Goal: Obtain resource: Obtain resource

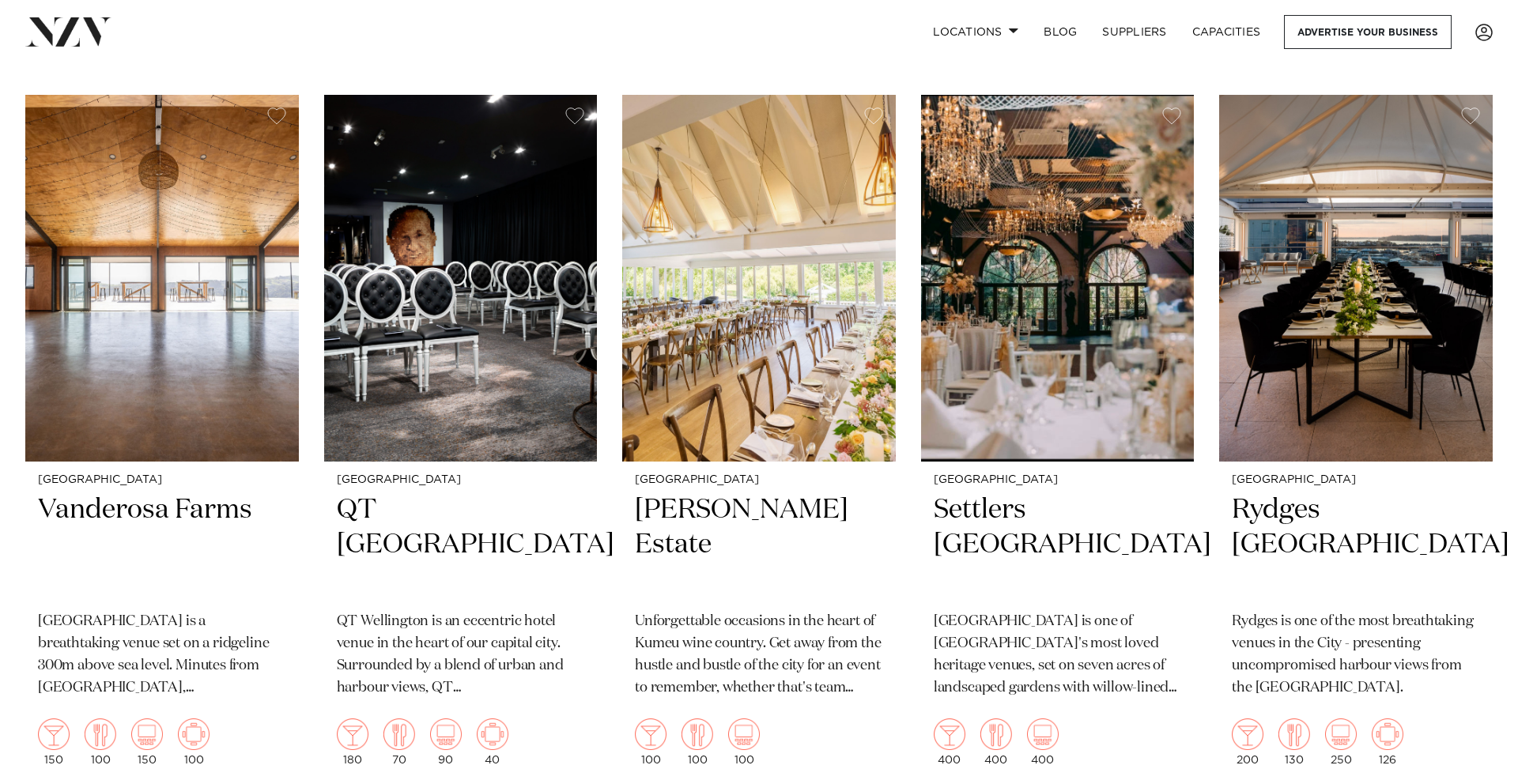
scroll to position [1022, 0]
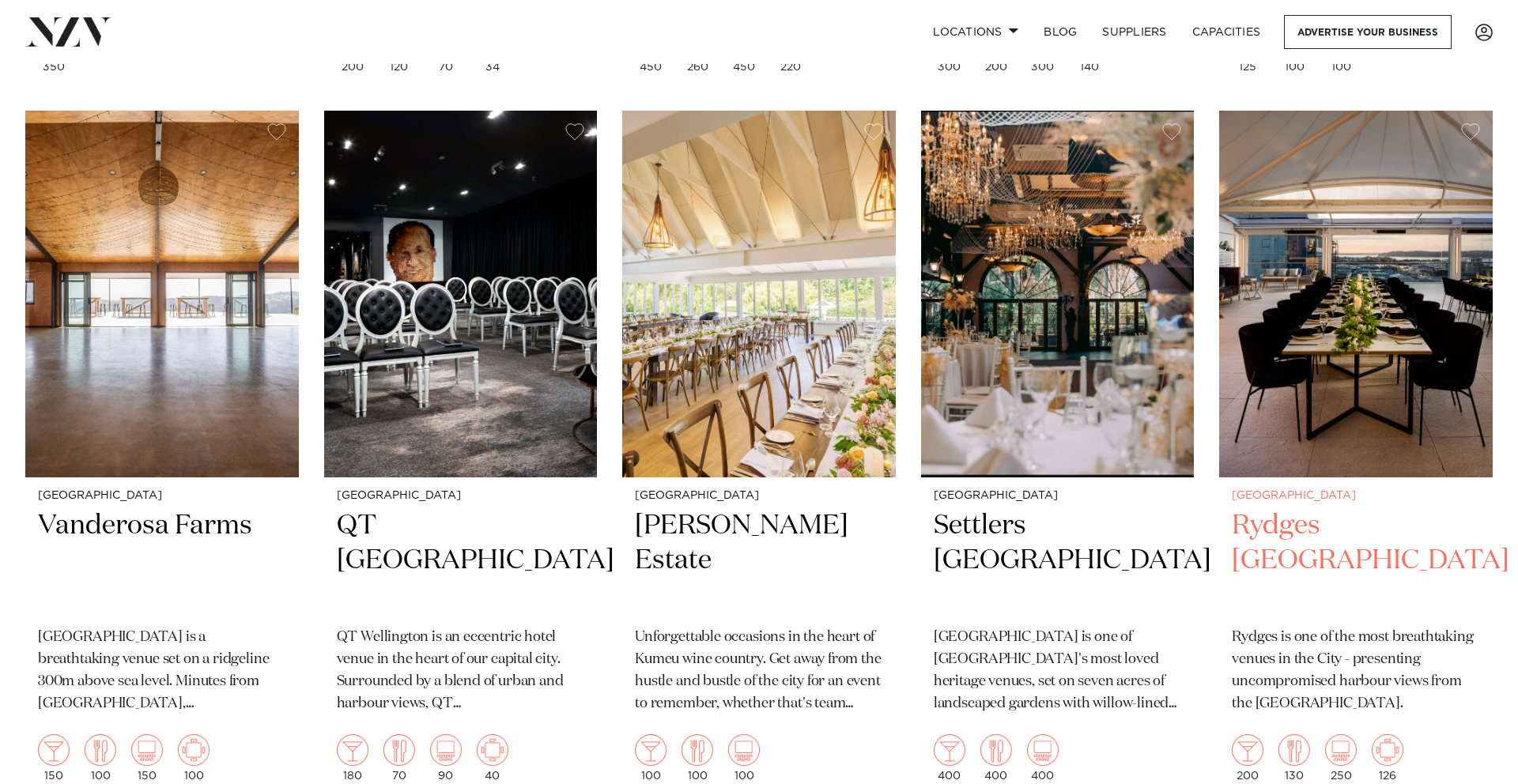
click at [1308, 263] on img at bounding box center [1355, 294] width 274 height 367
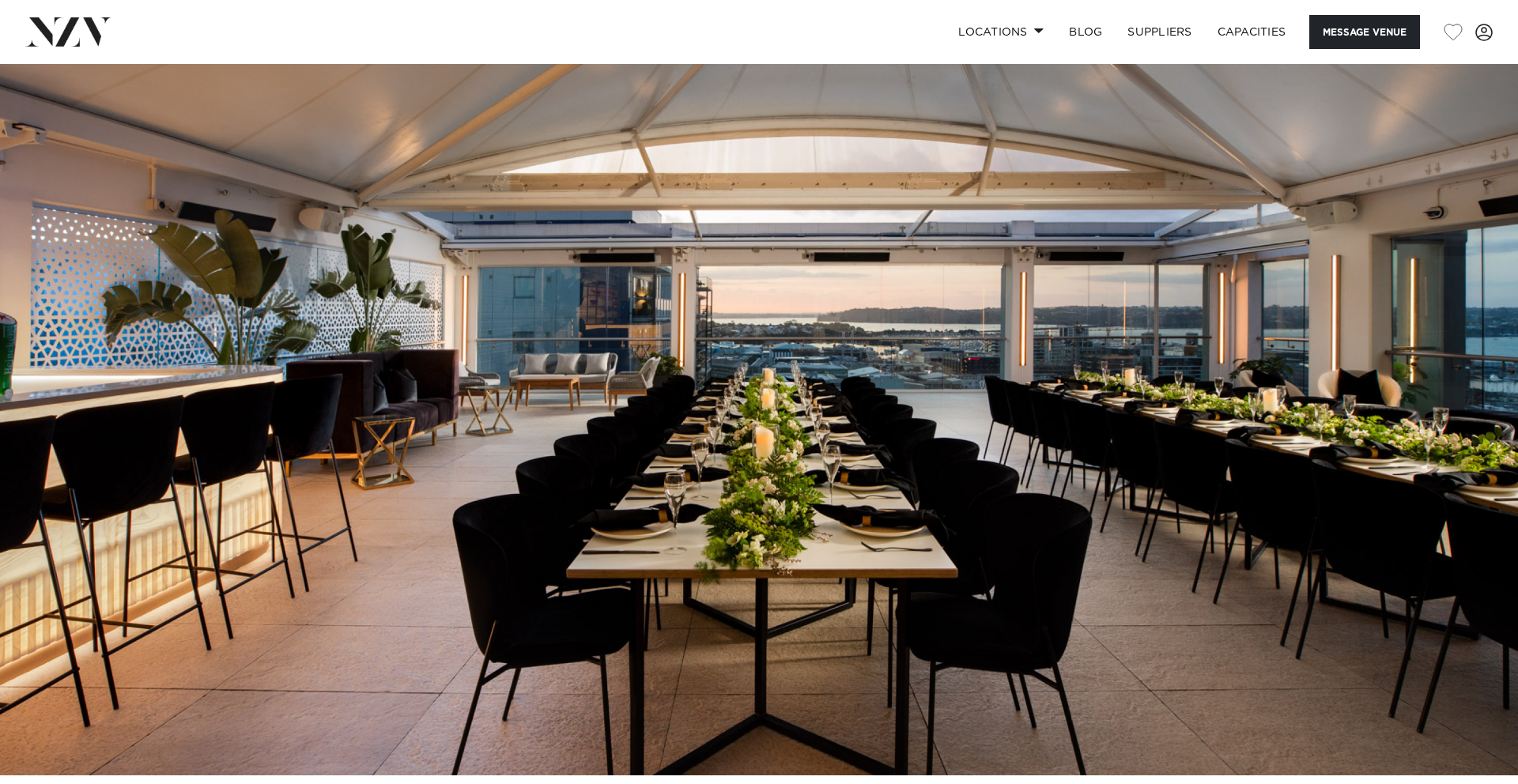
click at [1444, 391] on img at bounding box center [759, 419] width 1518 height 711
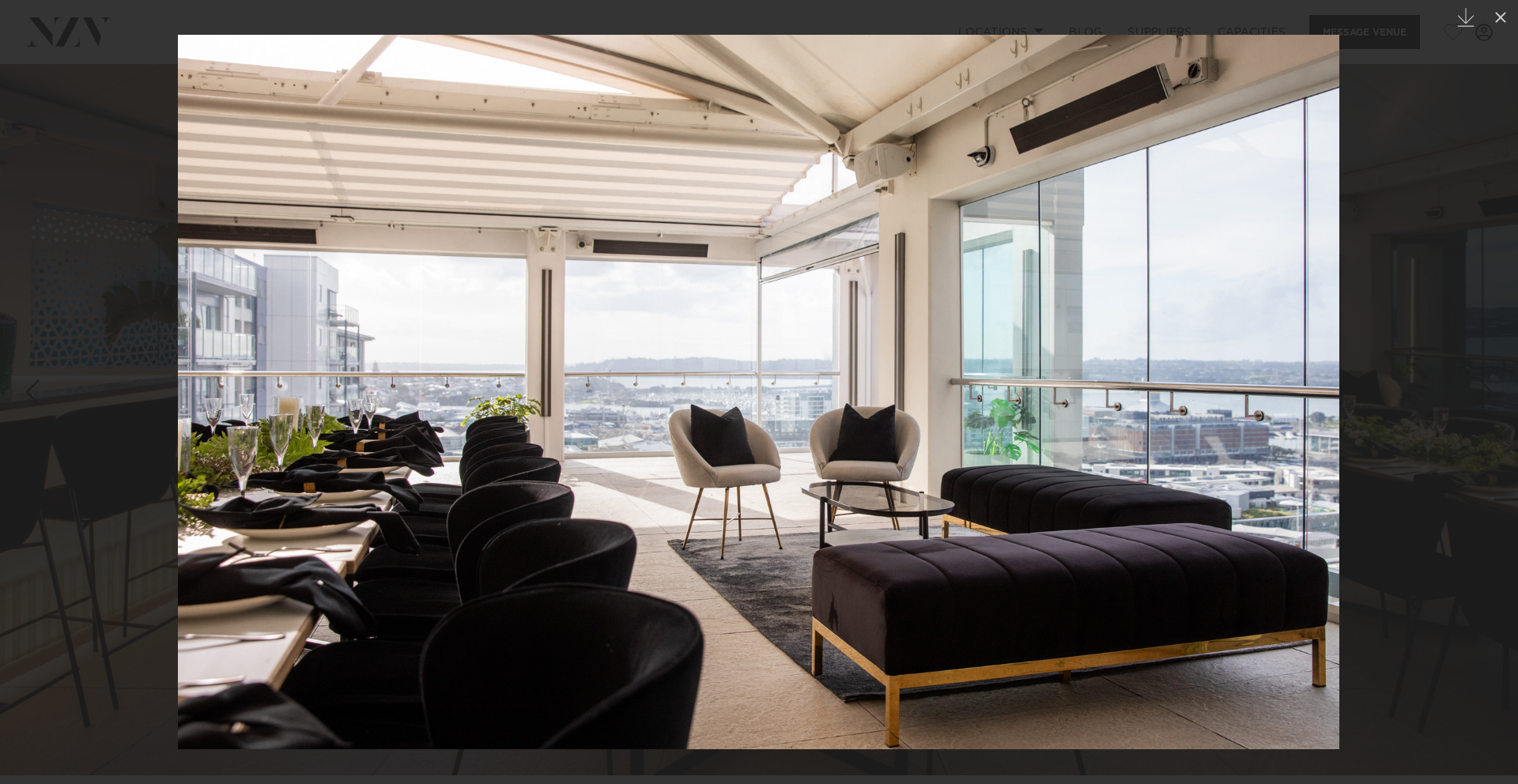
click at [1444, 391] on div at bounding box center [759, 392] width 1518 height 784
click at [1304, 383] on img at bounding box center [759, 392] width 1161 height 715
click at [1428, 391] on div at bounding box center [759, 392] width 1518 height 784
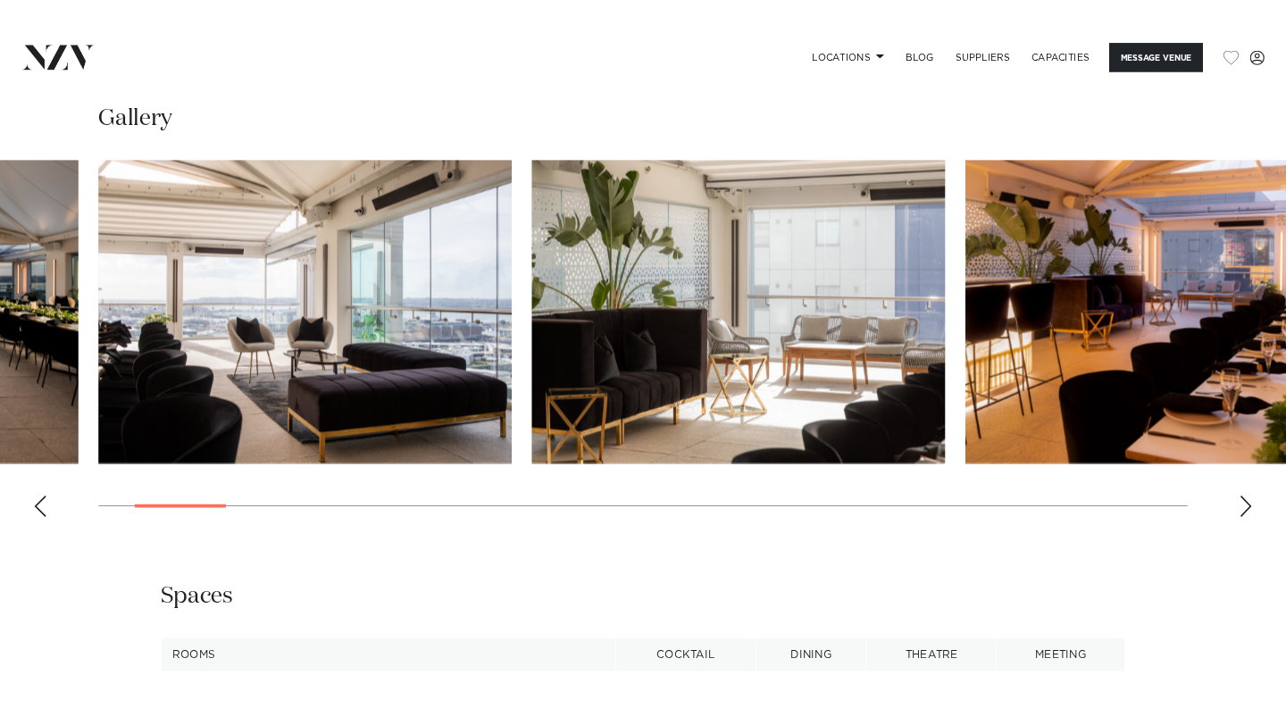
scroll to position [2225, 0]
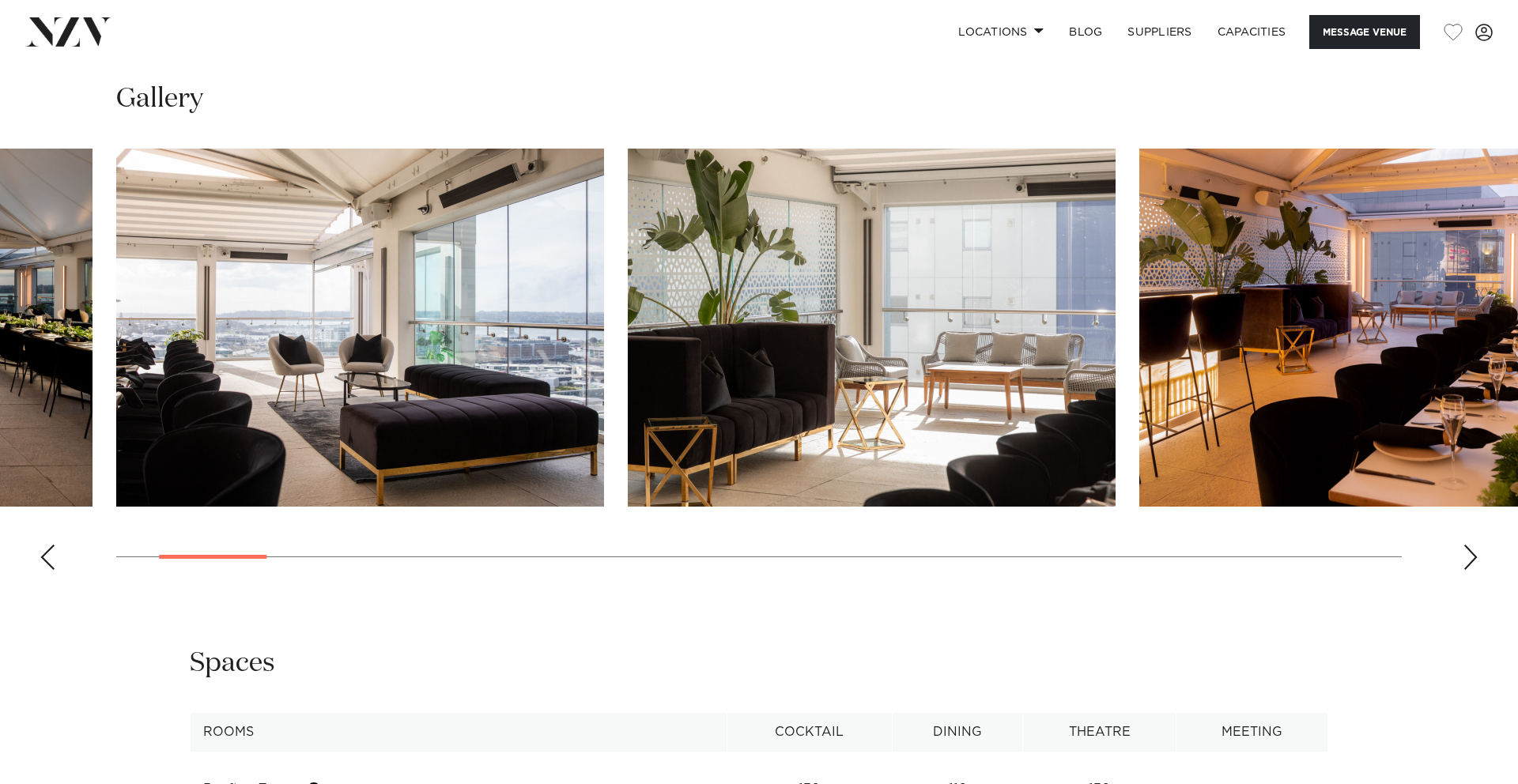
click at [497, 367] on img "2 / 30" at bounding box center [359, 327] width 488 height 358
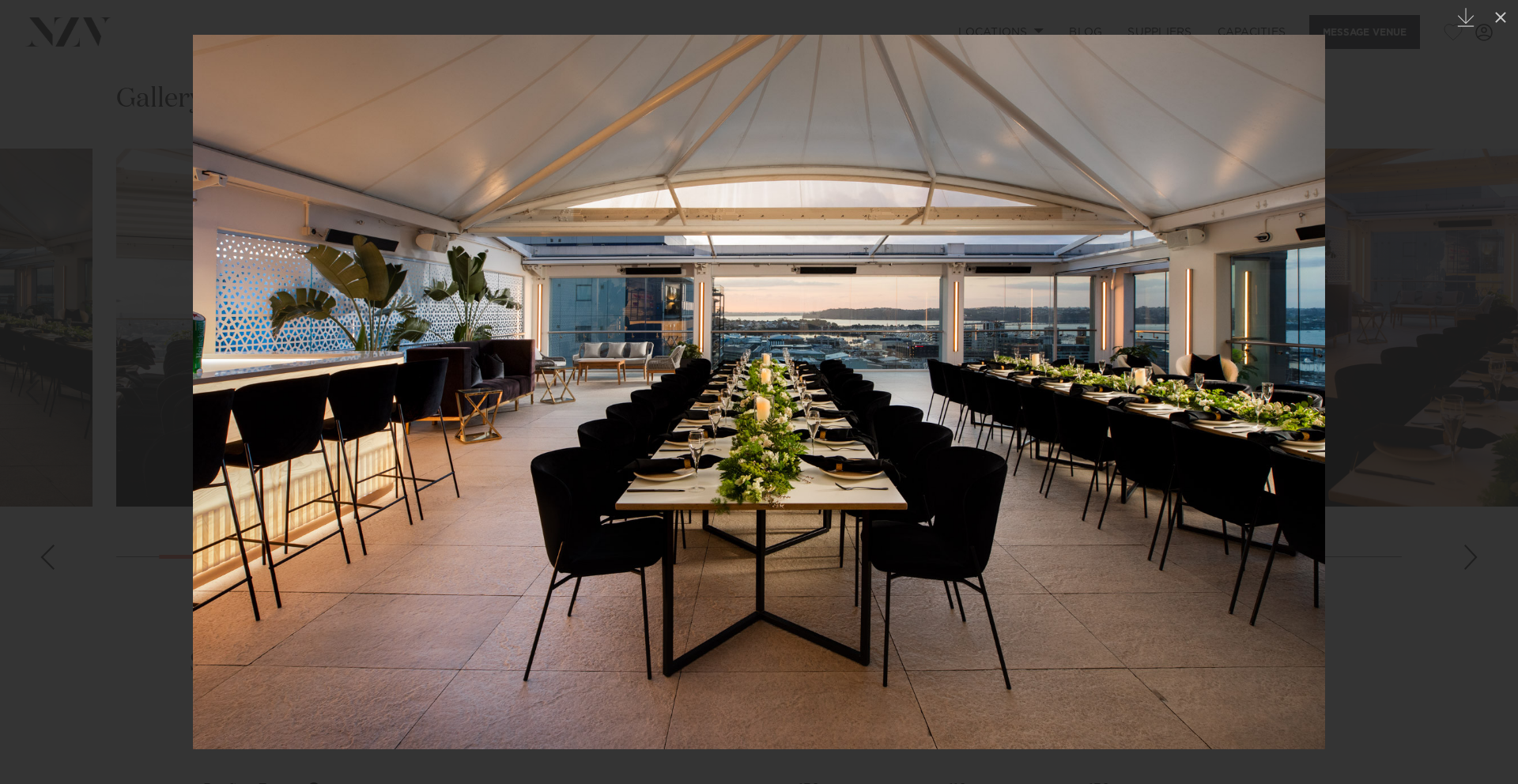
click at [1299, 373] on img at bounding box center [759, 392] width 1132 height 715
click at [1467, 554] on div at bounding box center [759, 392] width 1518 height 784
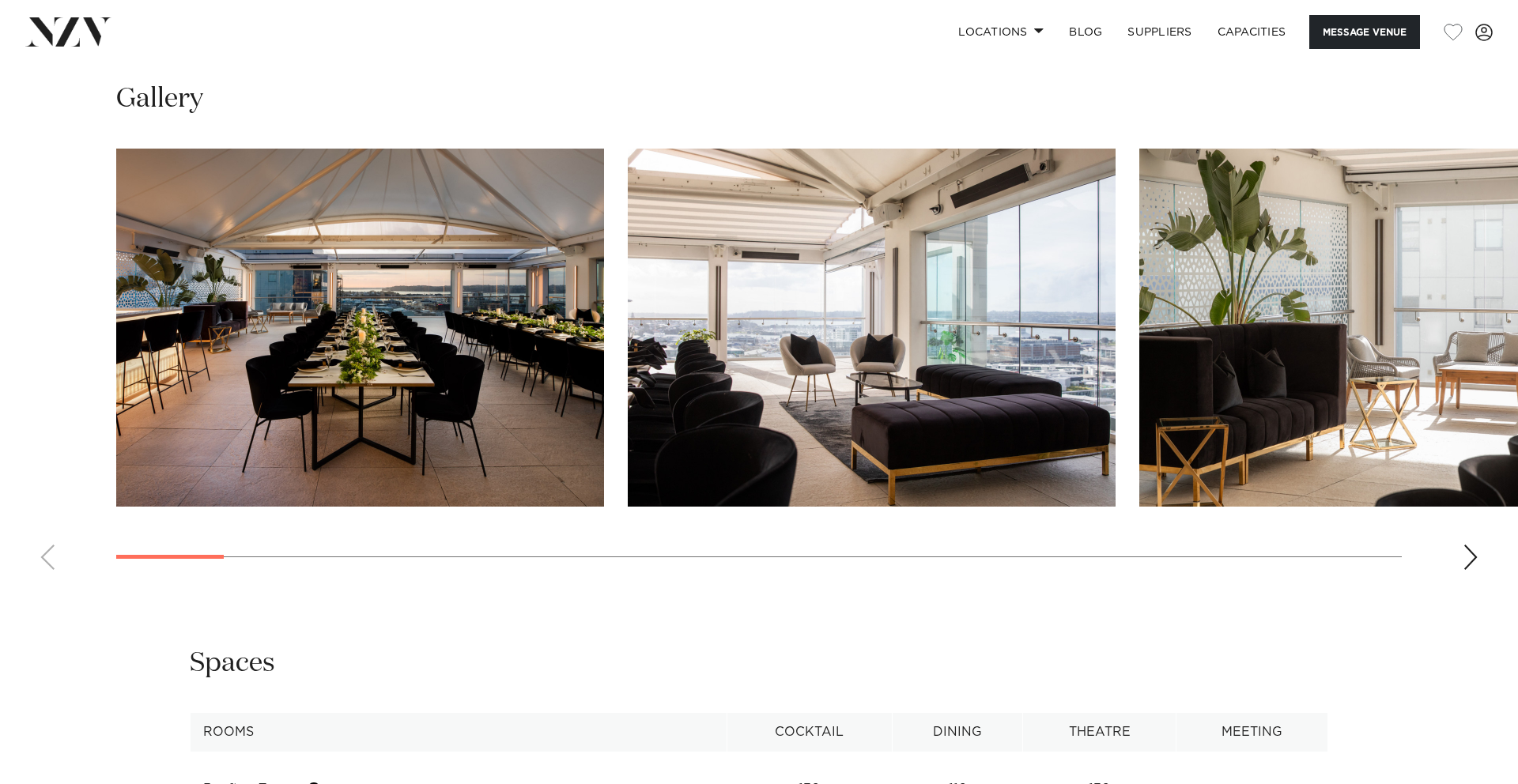
click at [1473, 557] on div "Next slide" at bounding box center [1471, 557] width 16 height 26
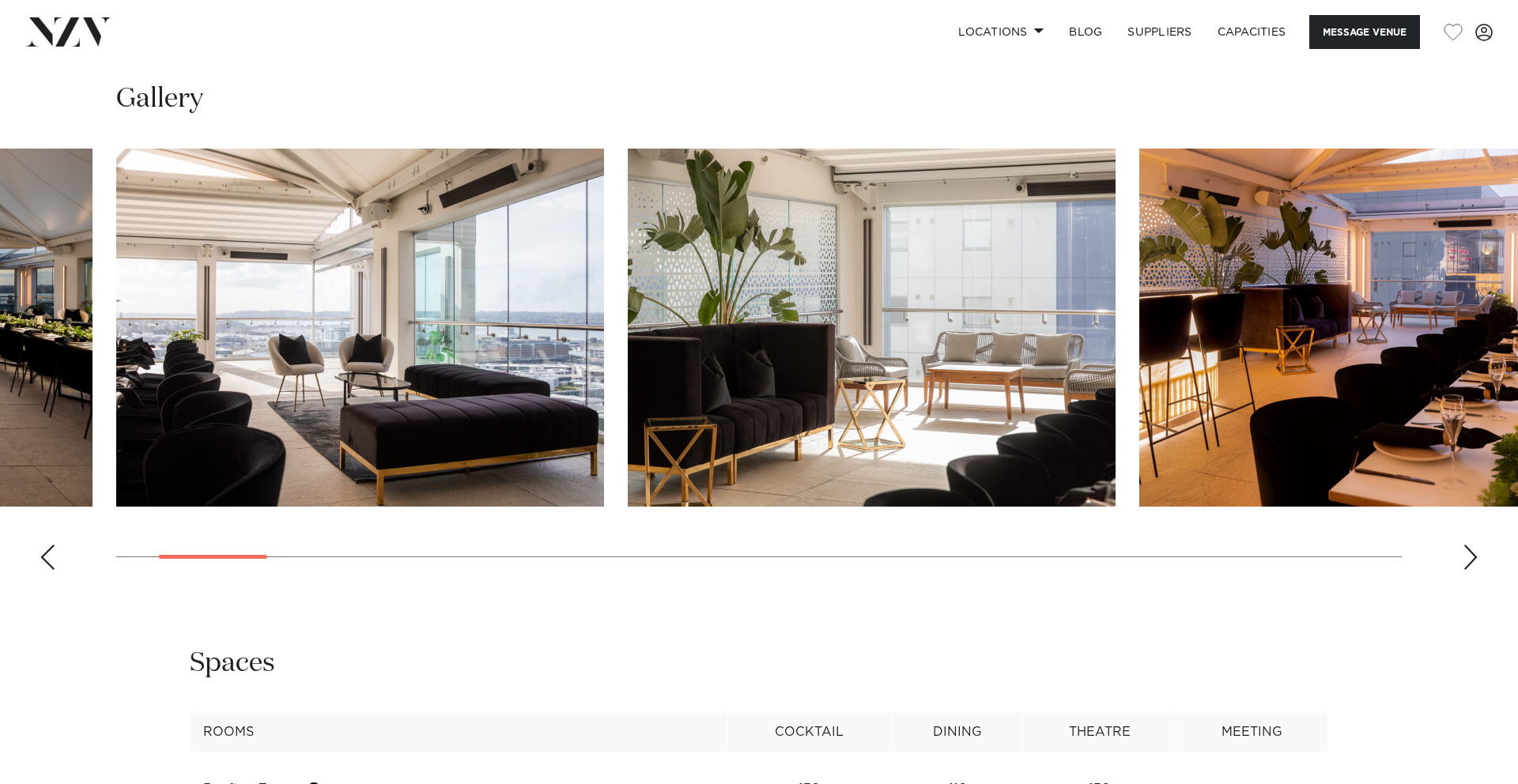
click at [1473, 557] on div "Next slide" at bounding box center [1471, 557] width 16 height 26
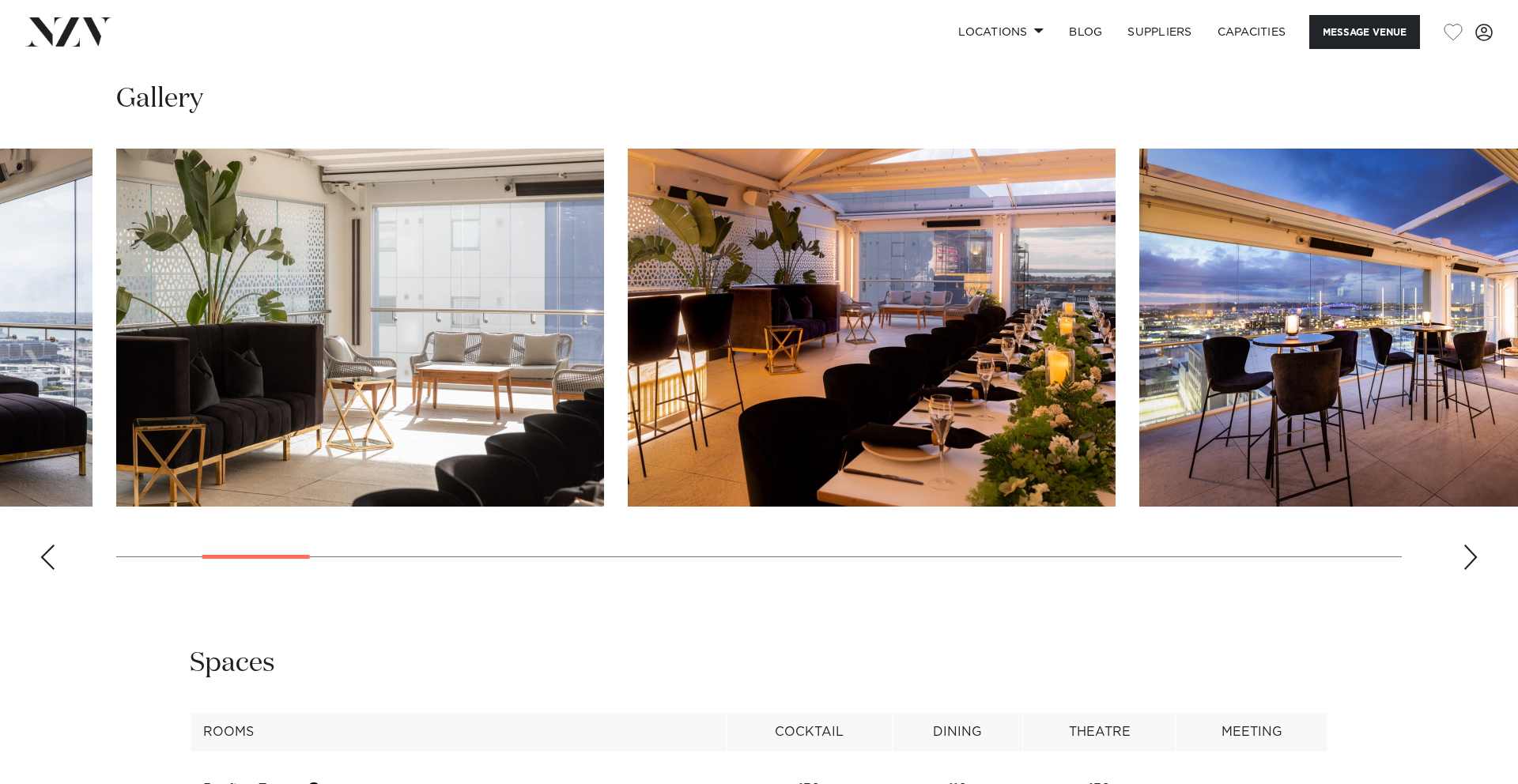
click at [1473, 557] on div "Next slide" at bounding box center [1471, 557] width 16 height 26
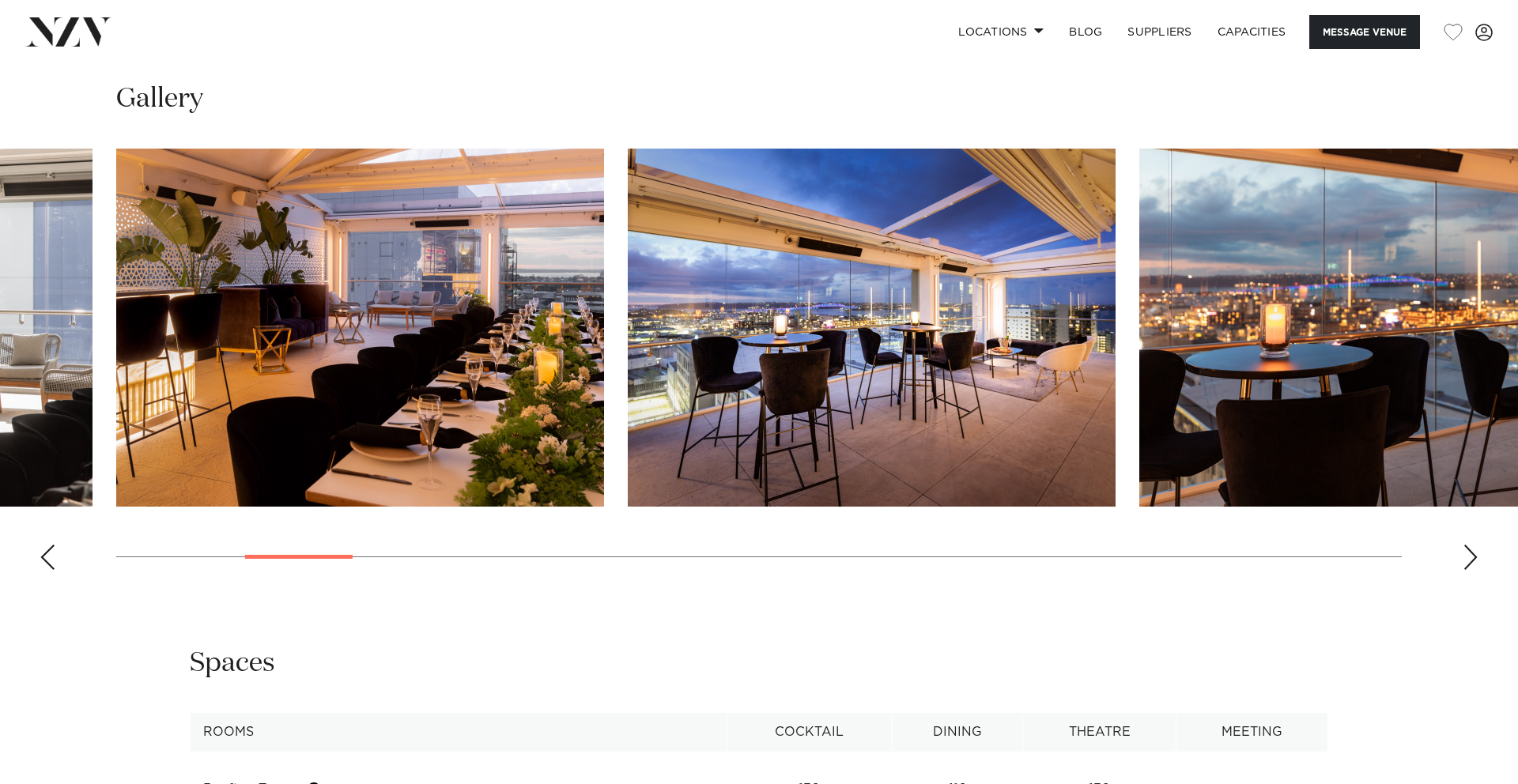
click at [1473, 557] on div "Next slide" at bounding box center [1471, 557] width 16 height 26
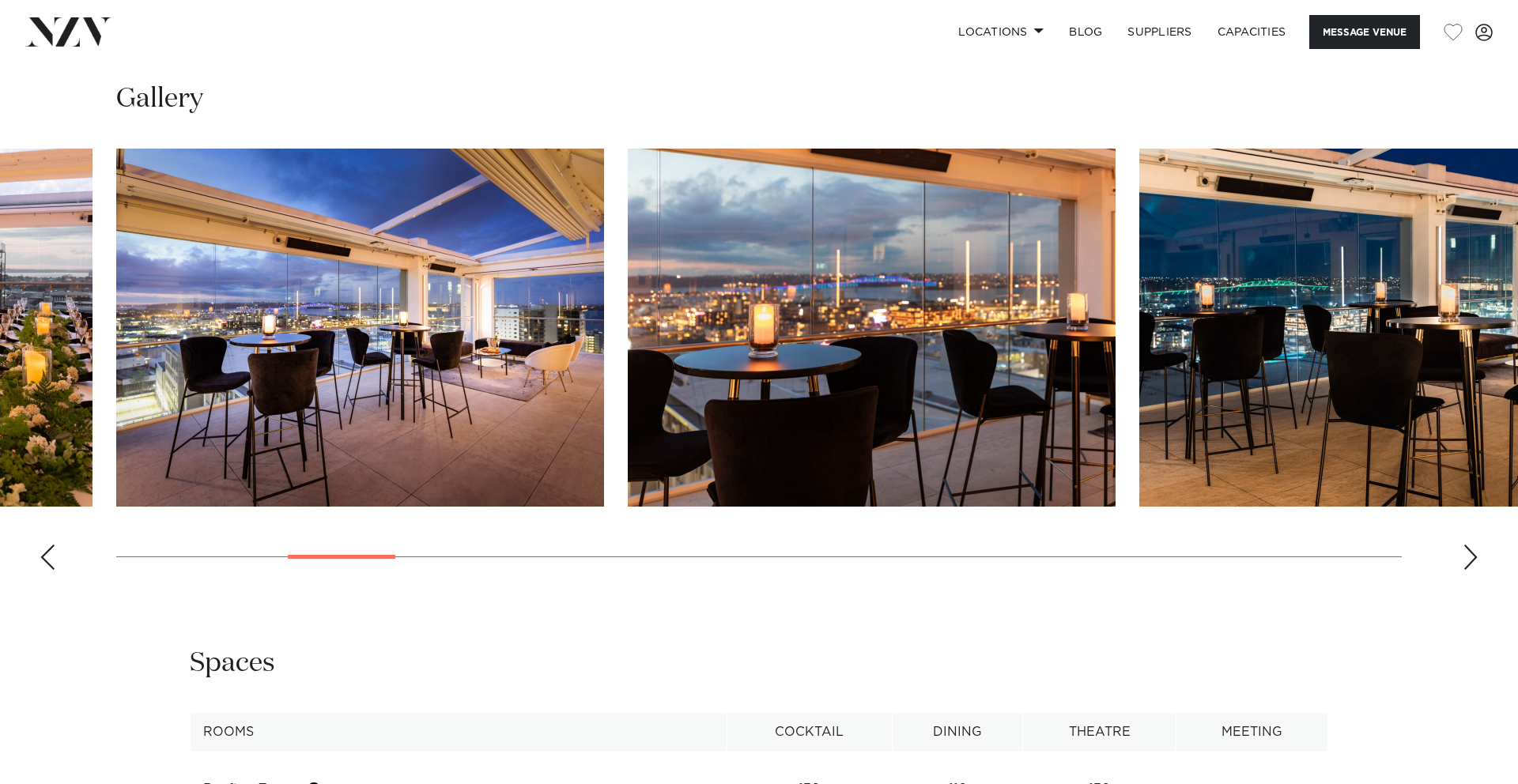
click at [1473, 557] on div "Next slide" at bounding box center [1471, 557] width 16 height 26
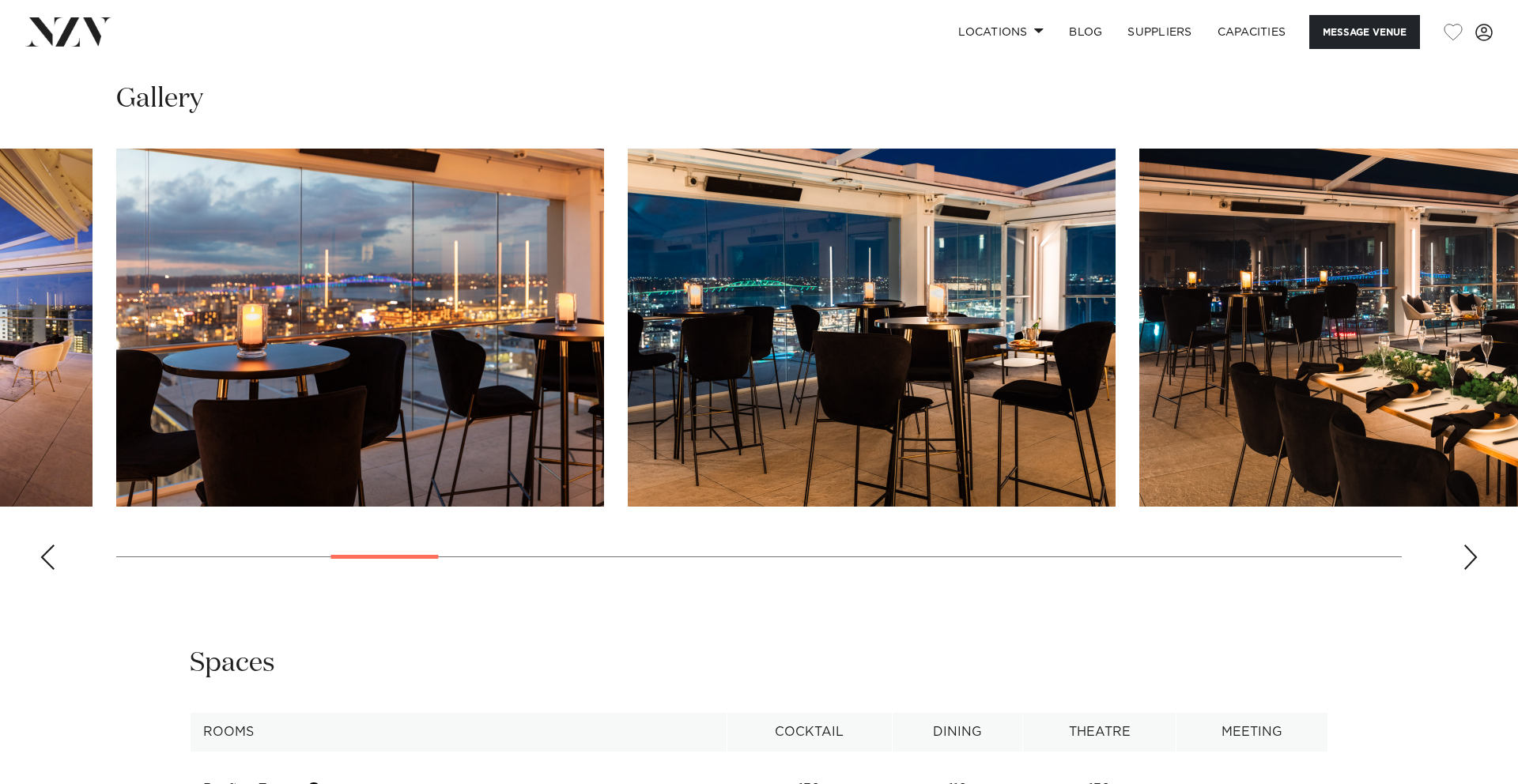
click at [1473, 557] on div "Next slide" at bounding box center [1471, 557] width 16 height 26
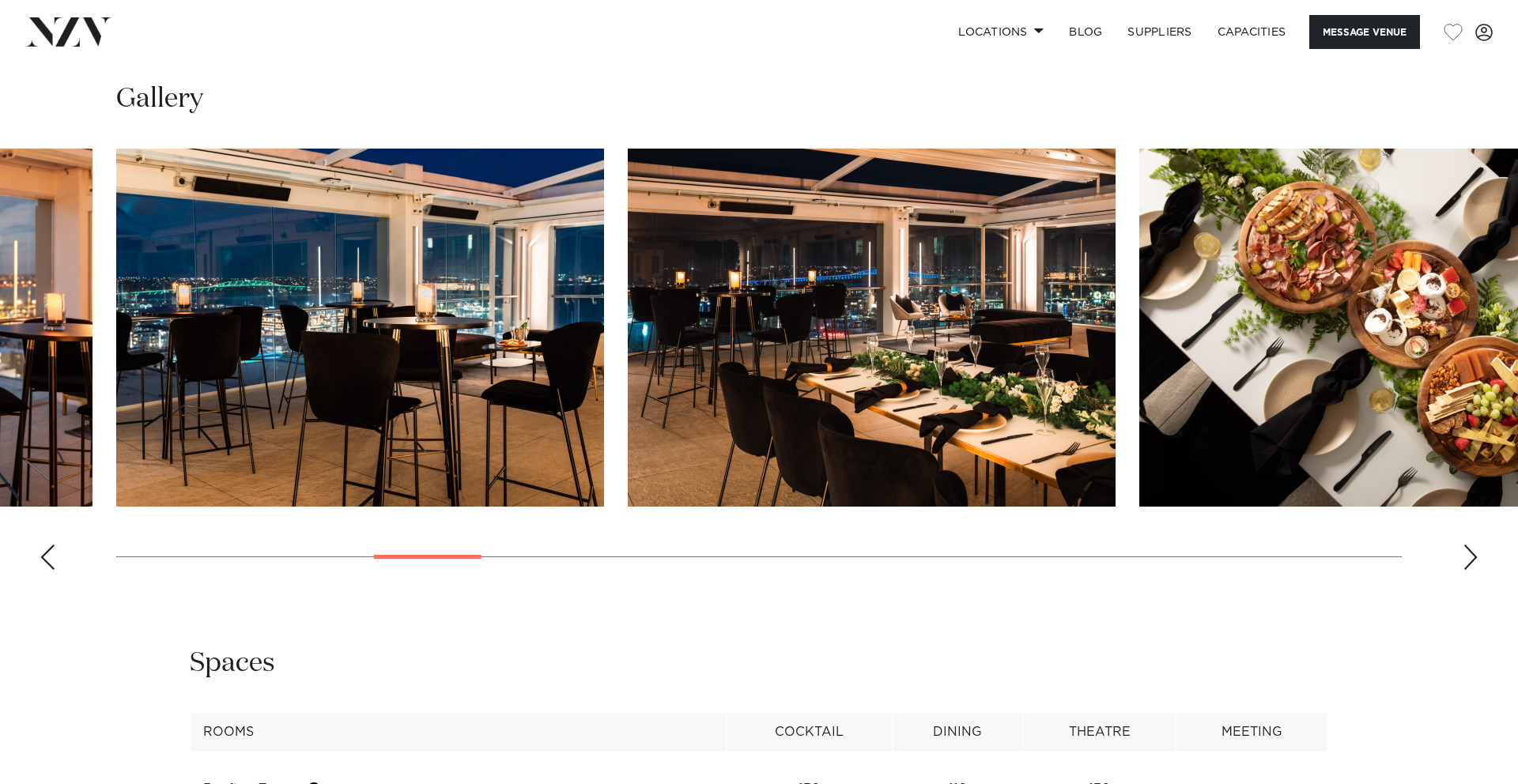
click at [1473, 557] on div "Next slide" at bounding box center [1471, 557] width 16 height 26
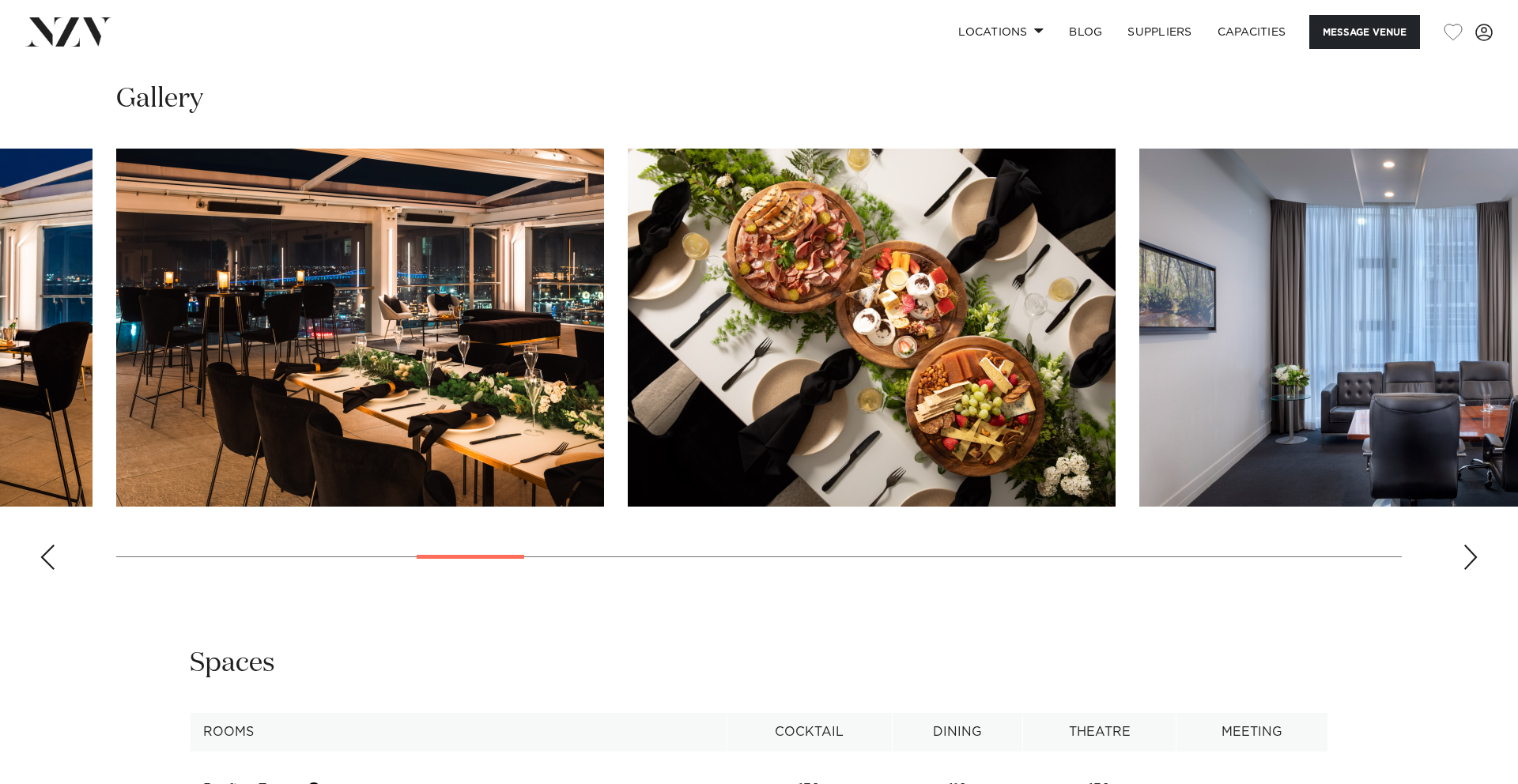
click at [1473, 557] on div "Next slide" at bounding box center [1471, 557] width 16 height 26
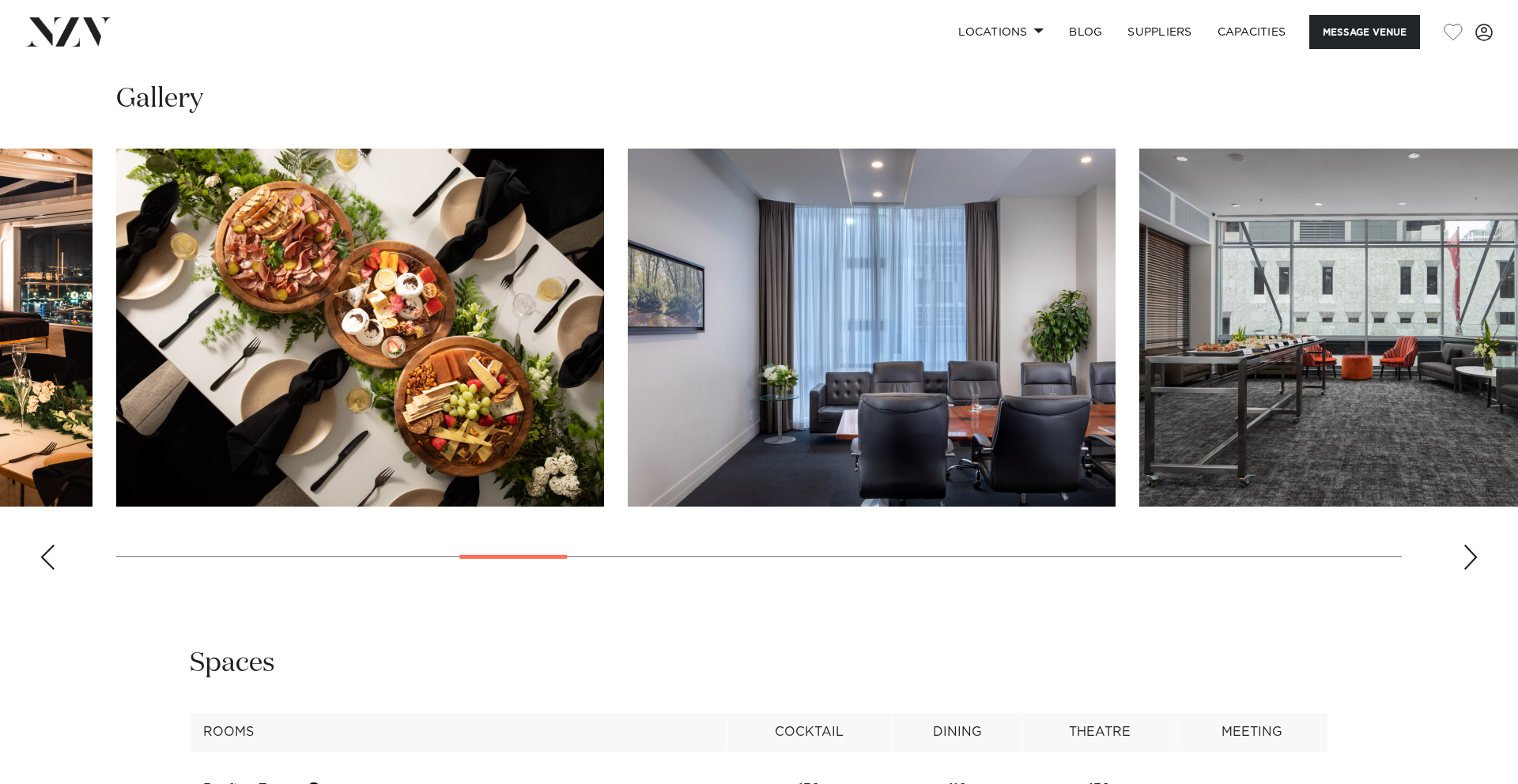
click at [1473, 557] on div "Next slide" at bounding box center [1471, 557] width 16 height 26
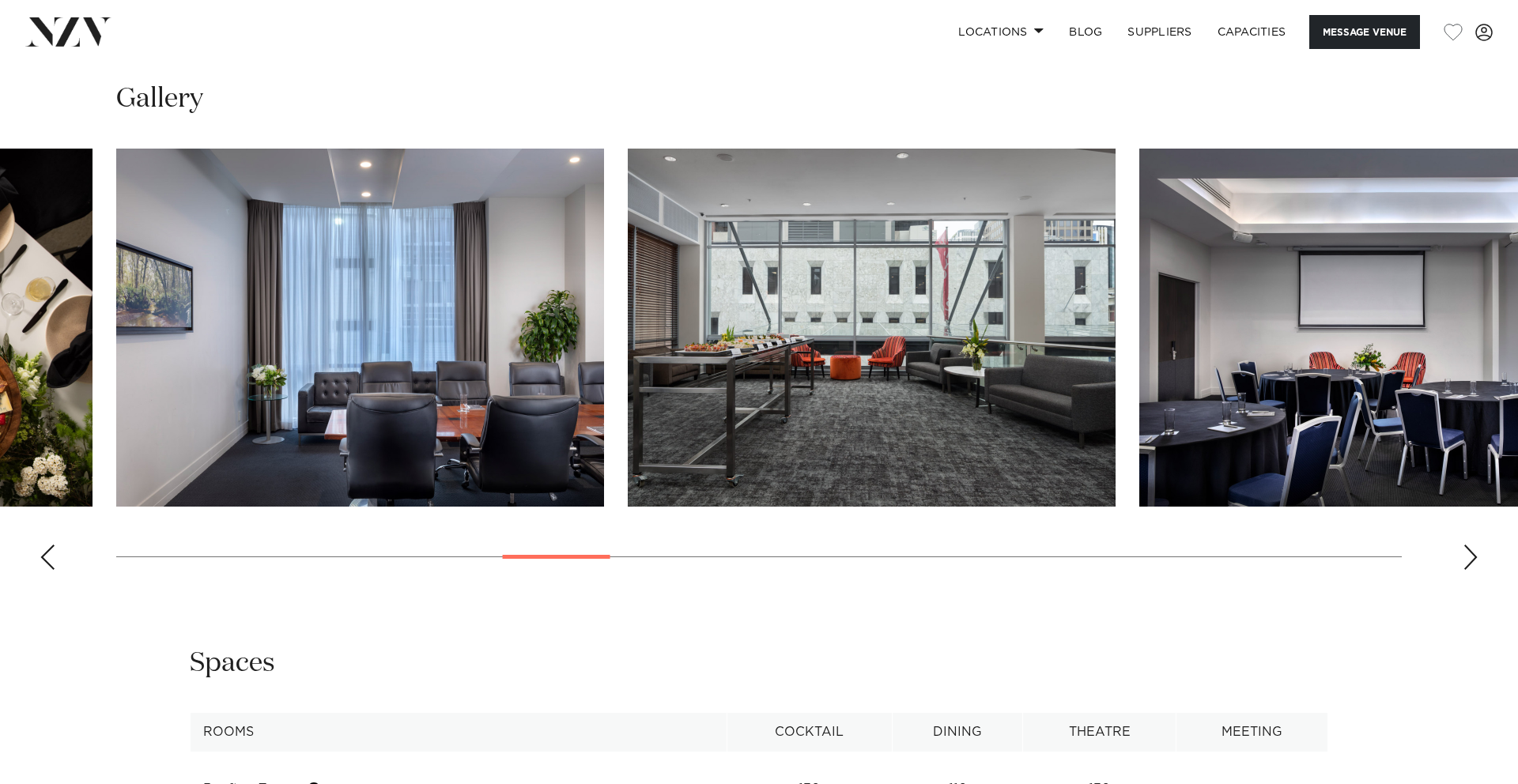
click at [1473, 557] on div "Next slide" at bounding box center [1471, 557] width 16 height 26
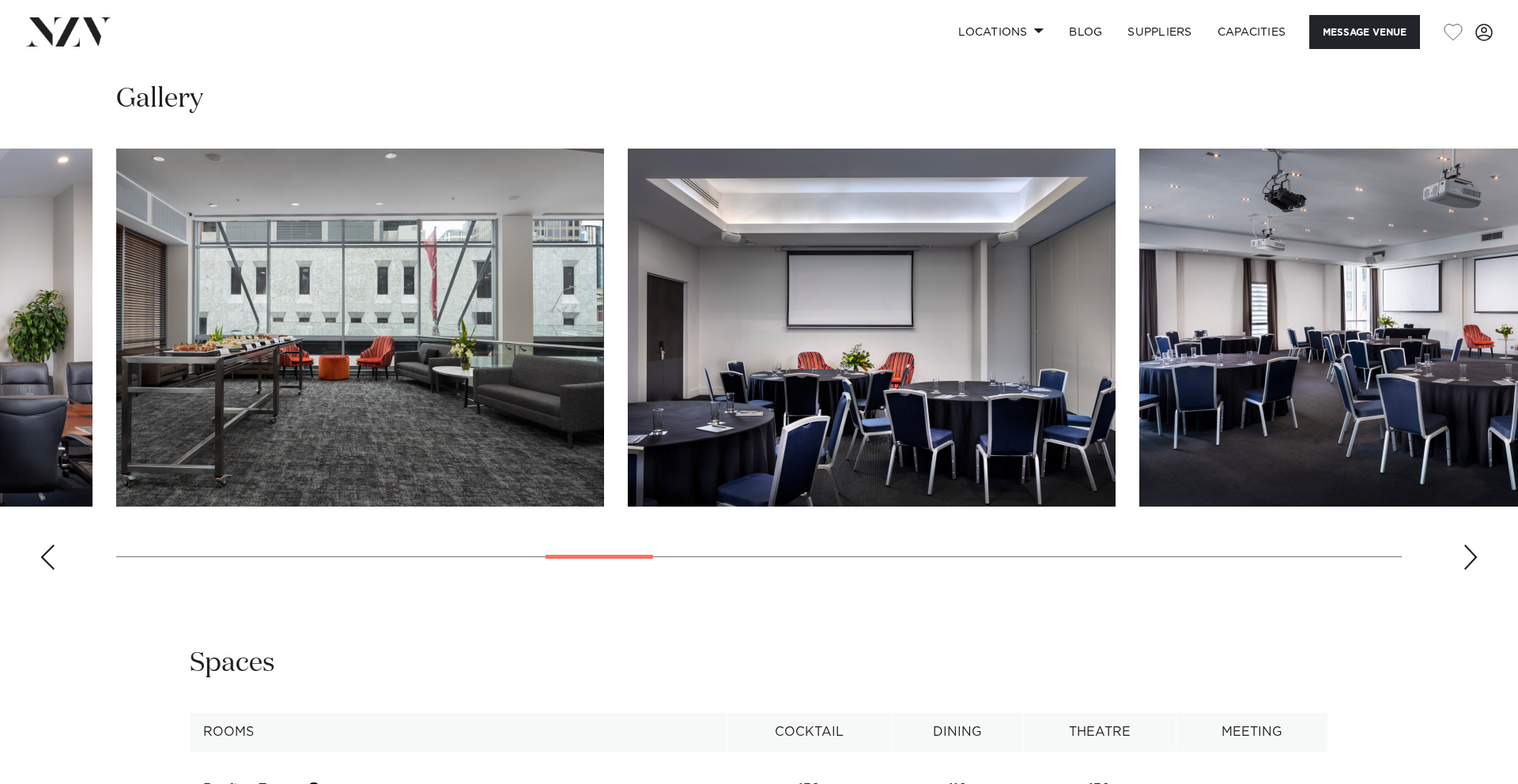
click at [1473, 557] on div "Next slide" at bounding box center [1471, 557] width 16 height 26
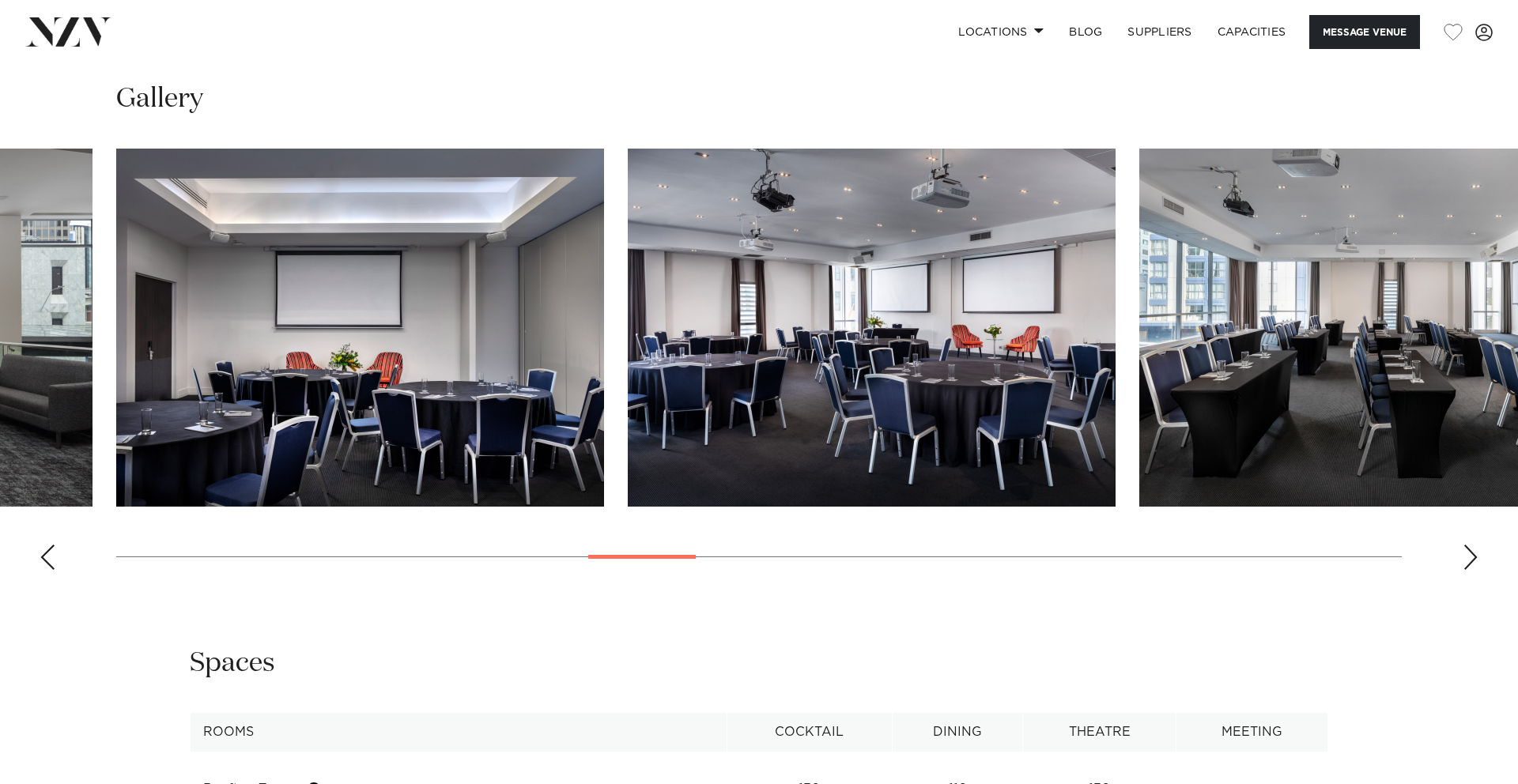
click at [1473, 557] on div "Next slide" at bounding box center [1471, 557] width 16 height 26
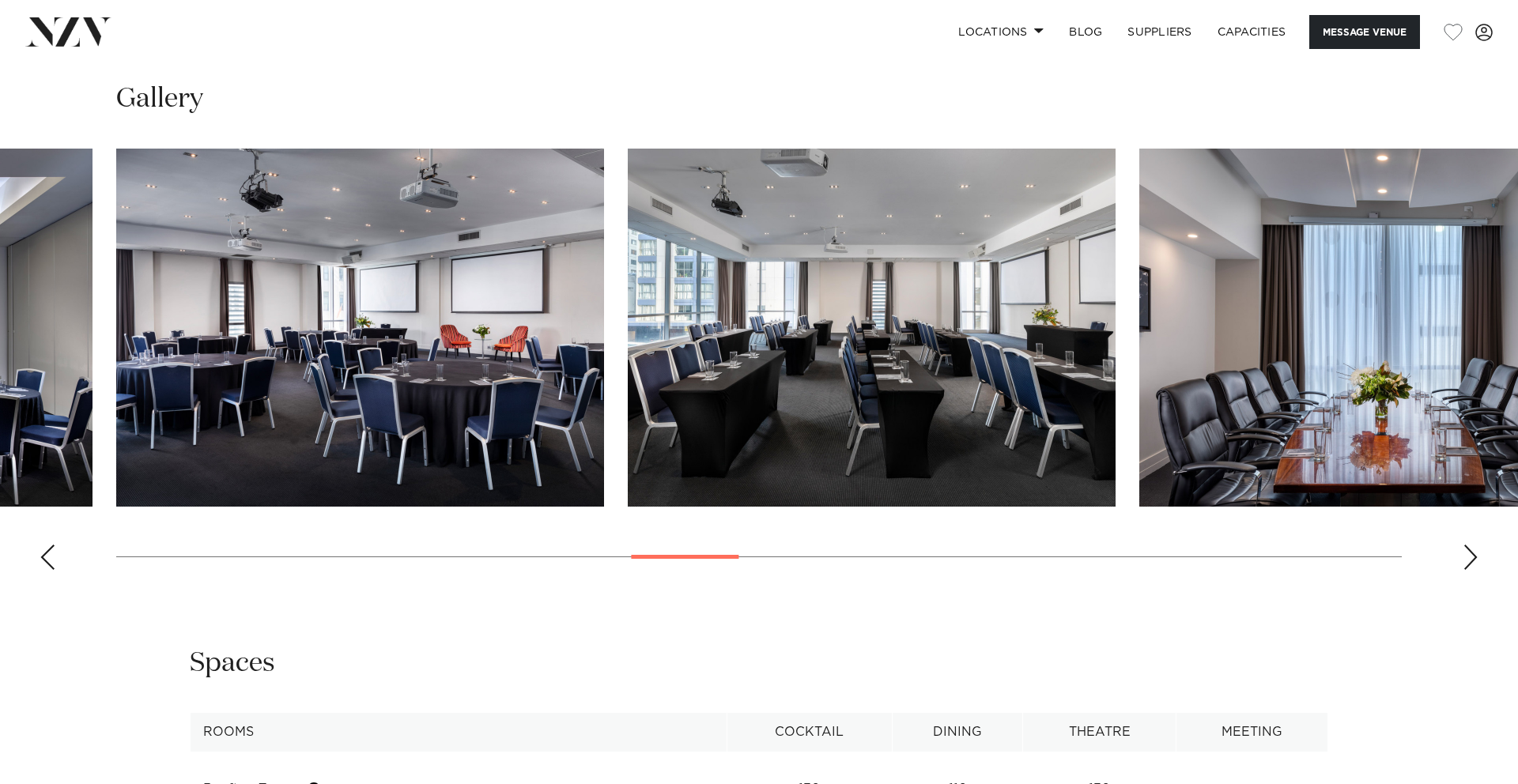
click at [1473, 557] on div "Next slide" at bounding box center [1471, 557] width 16 height 26
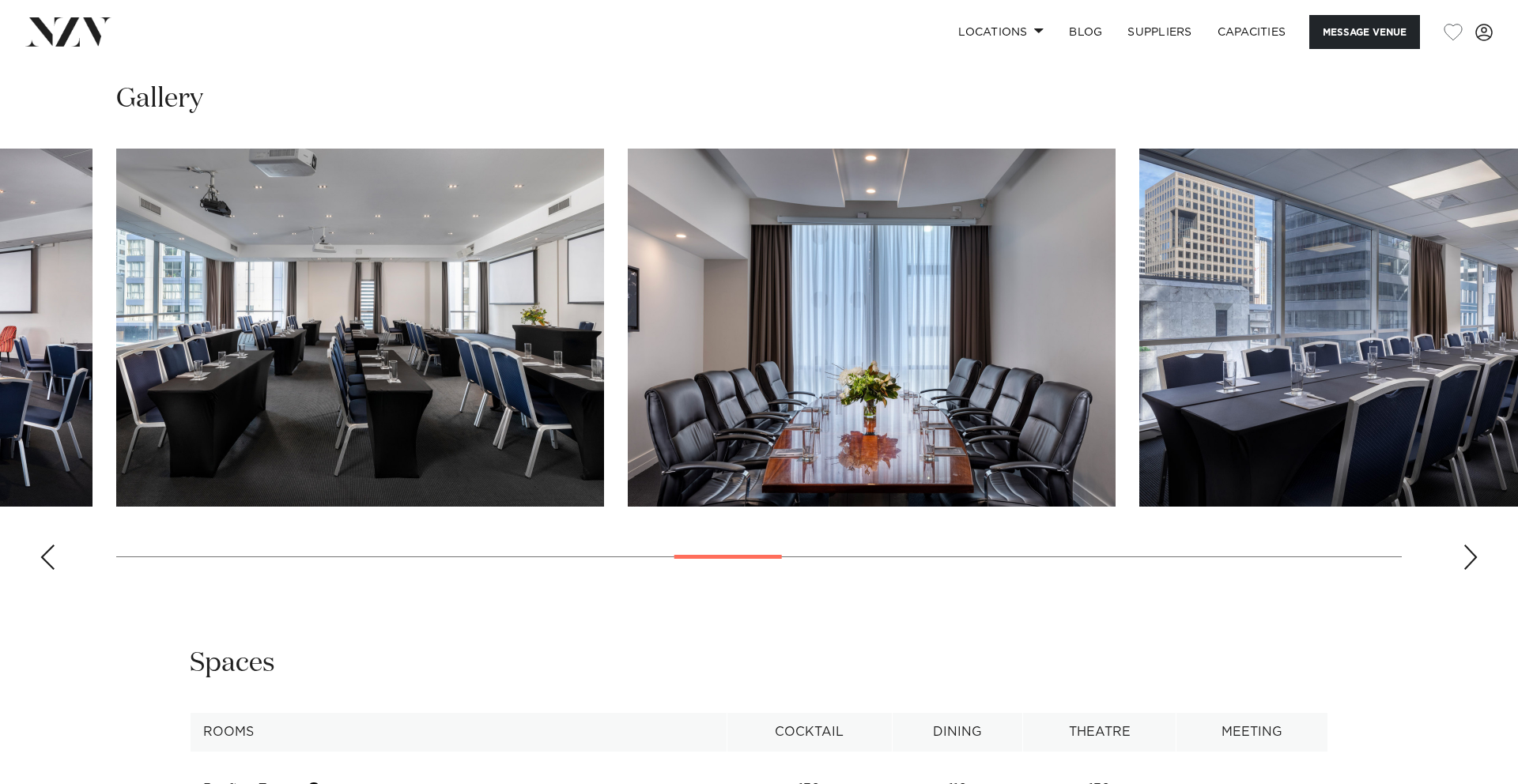
click at [1473, 557] on div "Next slide" at bounding box center [1471, 557] width 16 height 26
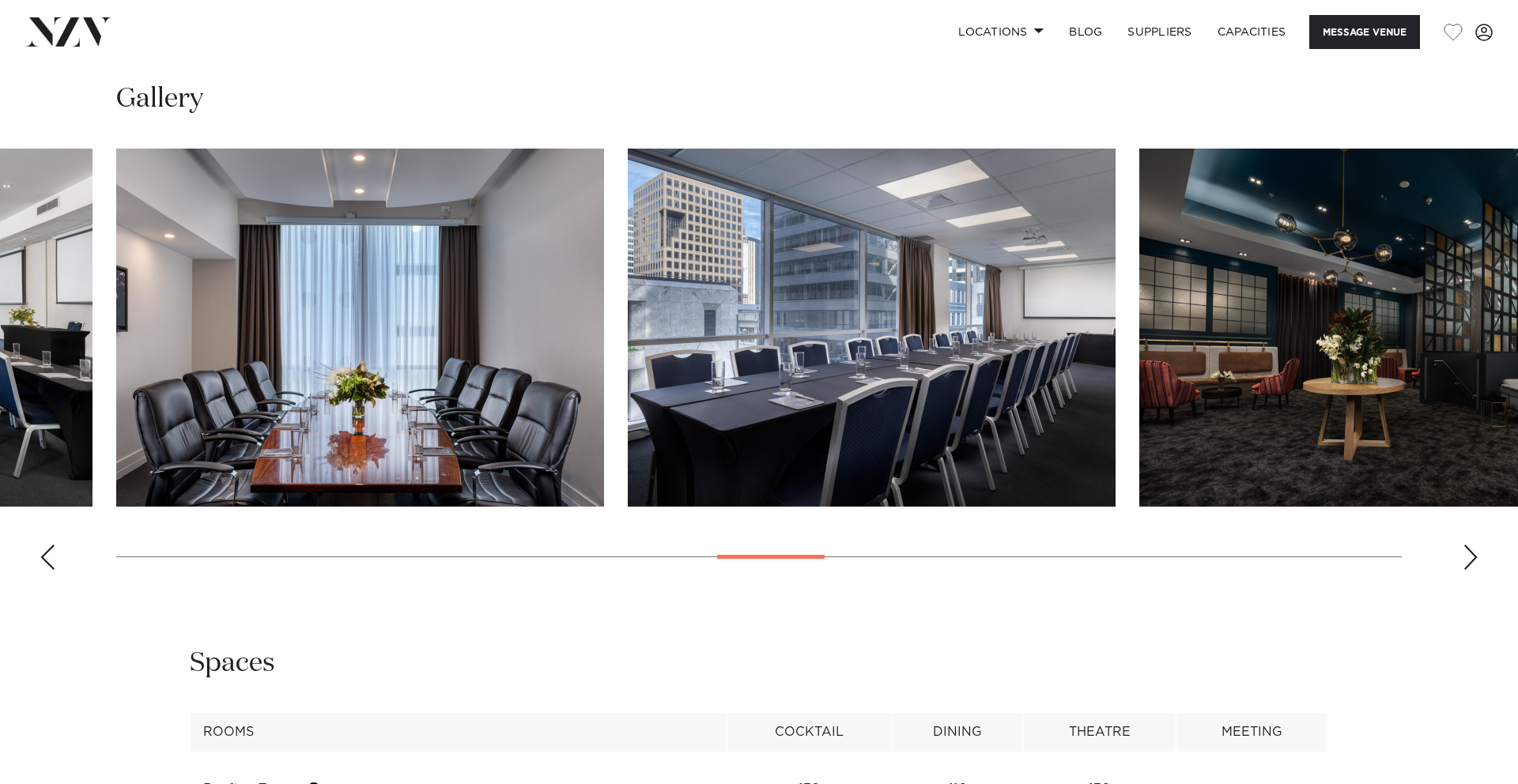
click at [1473, 557] on div "Next slide" at bounding box center [1471, 557] width 16 height 26
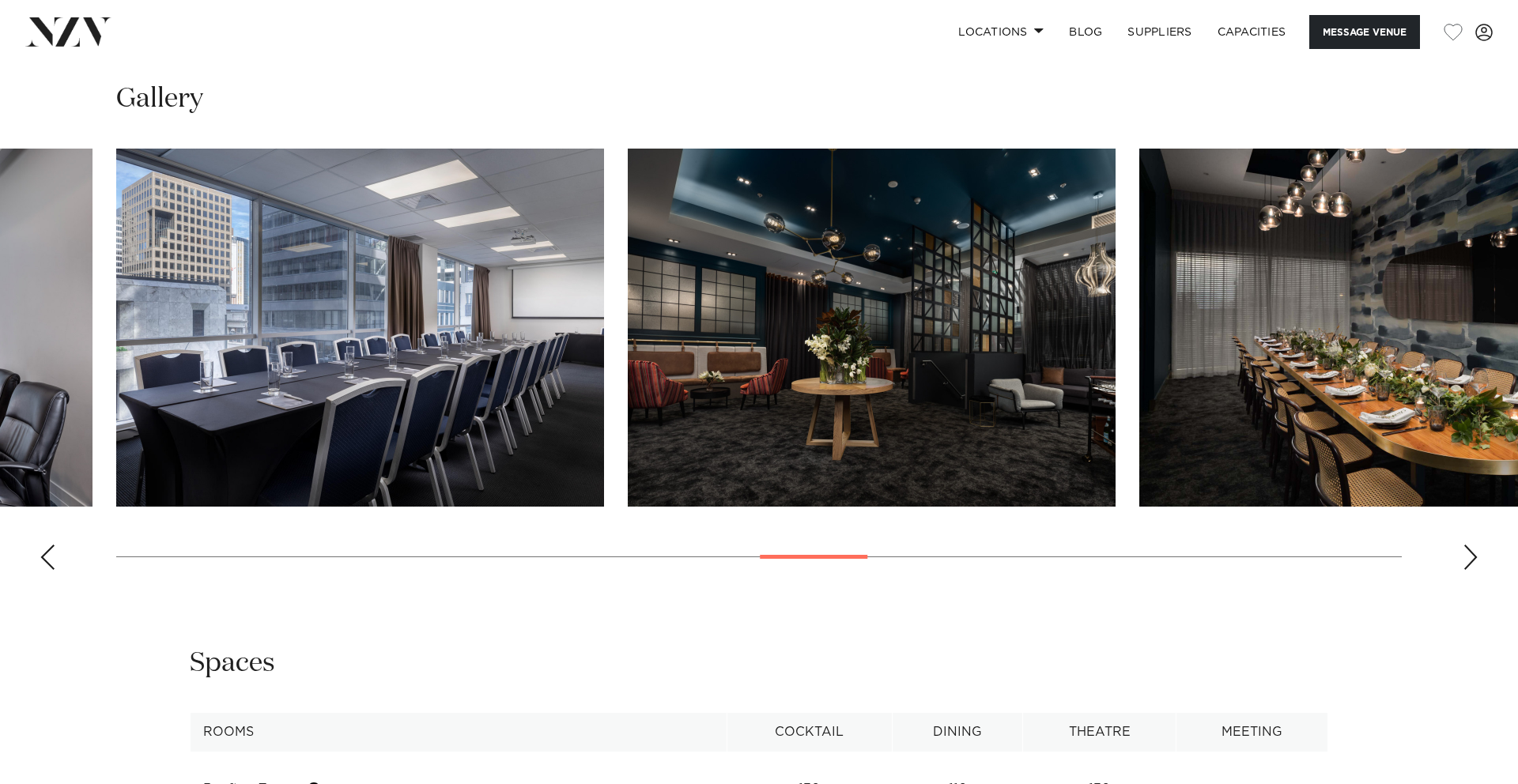
click at [1473, 557] on div "Next slide" at bounding box center [1471, 557] width 16 height 26
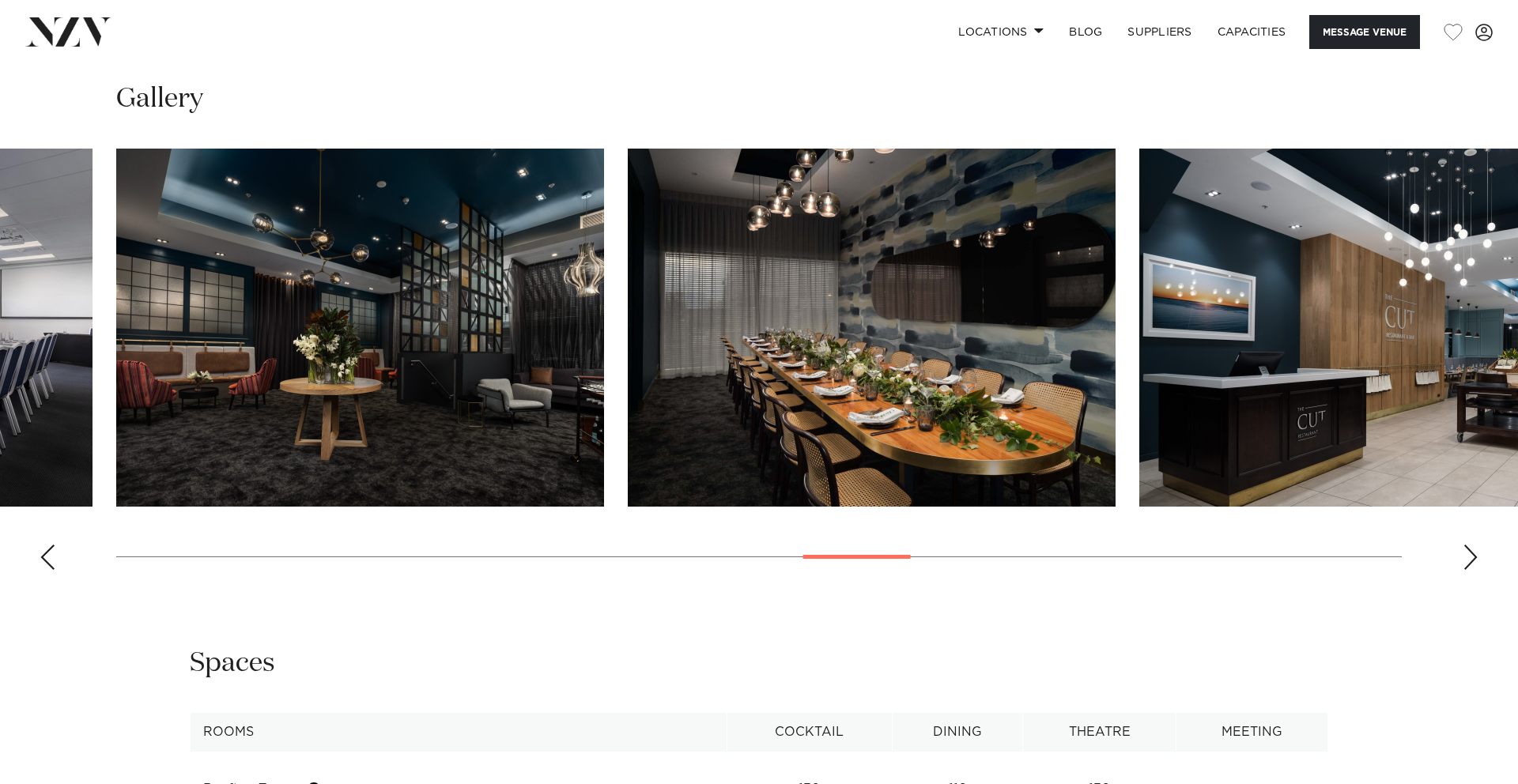
click at [1473, 557] on div "Next slide" at bounding box center [1471, 557] width 16 height 26
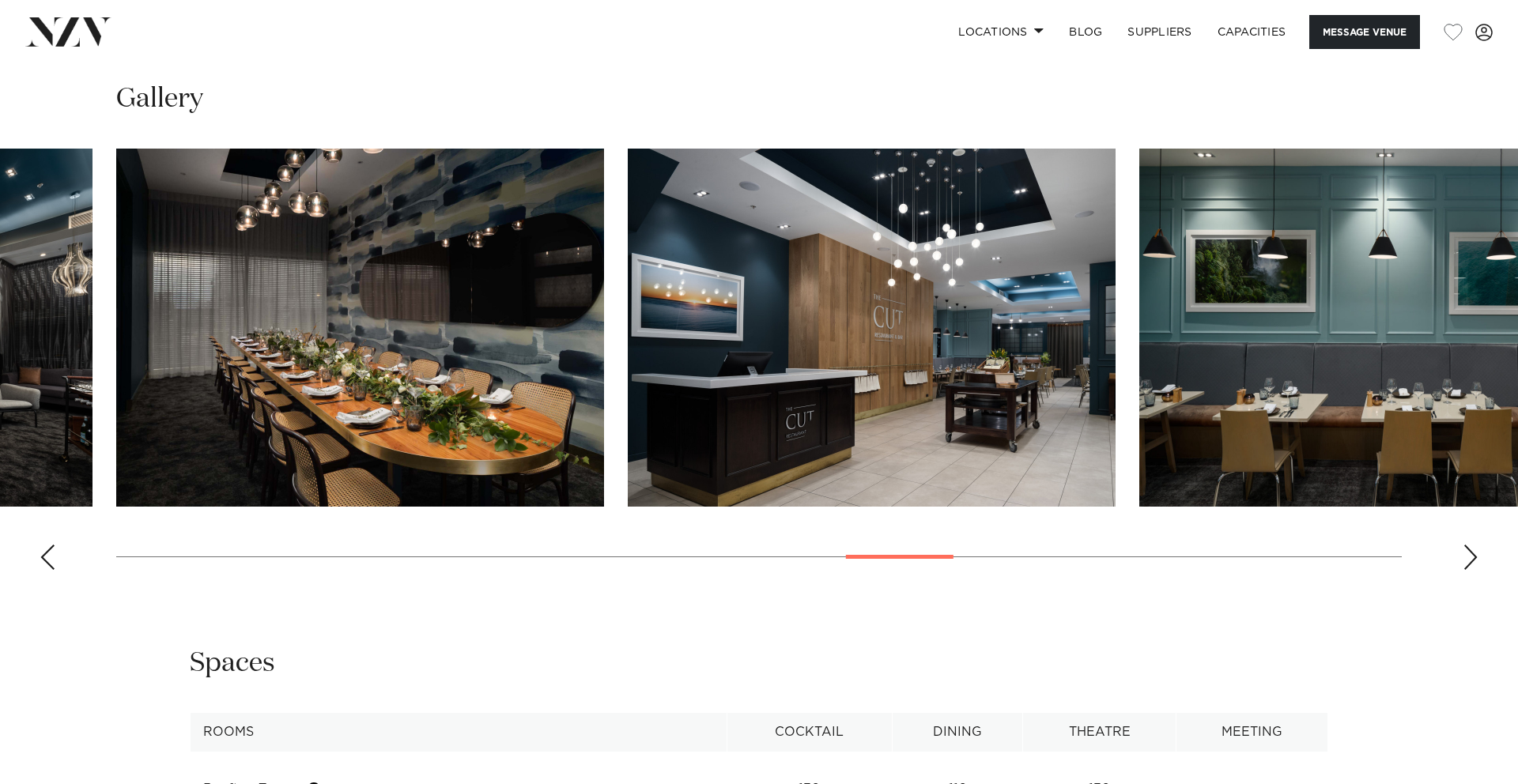
click at [1473, 557] on div "Next slide" at bounding box center [1471, 557] width 16 height 26
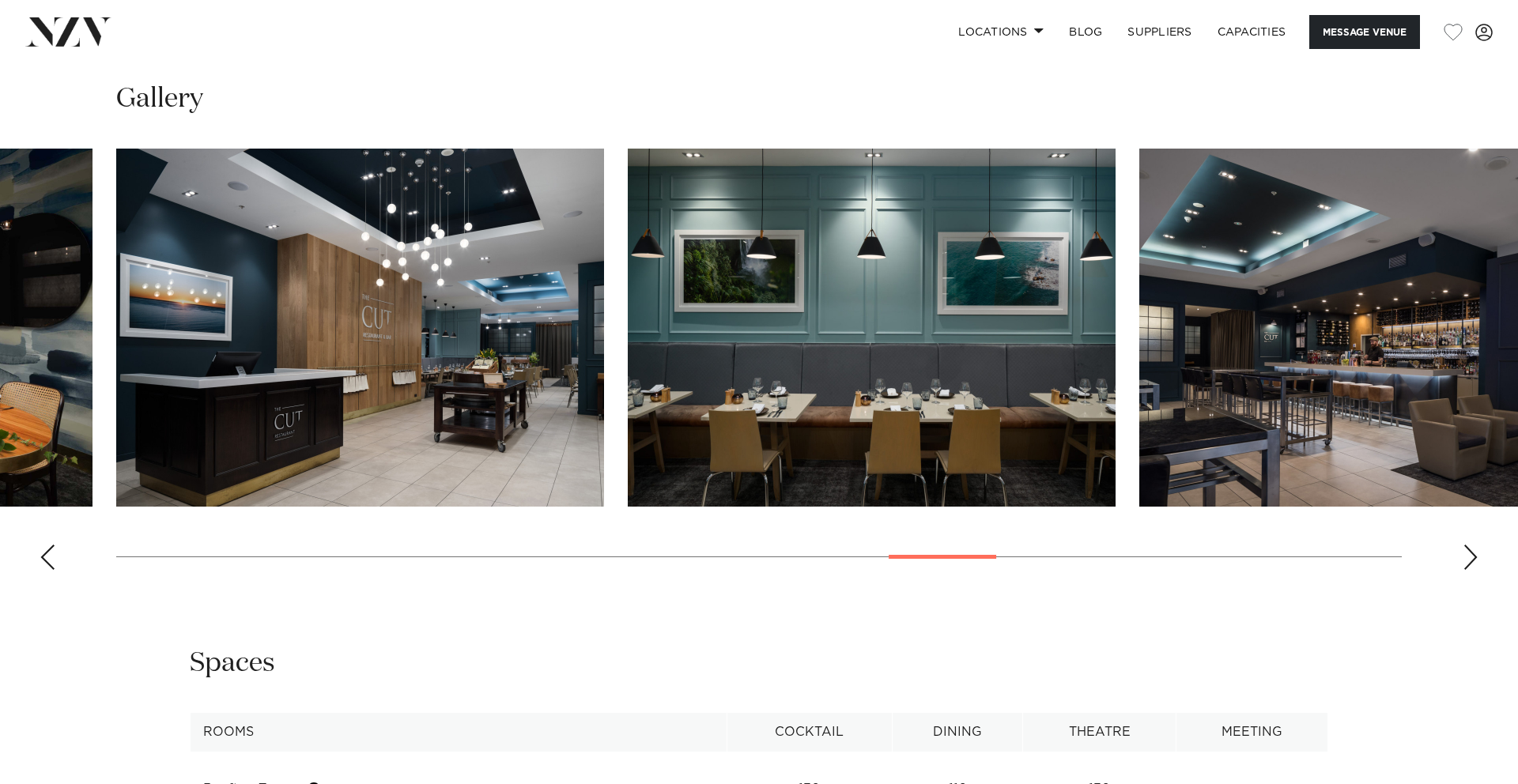
click at [1473, 557] on div "Next slide" at bounding box center [1471, 557] width 16 height 26
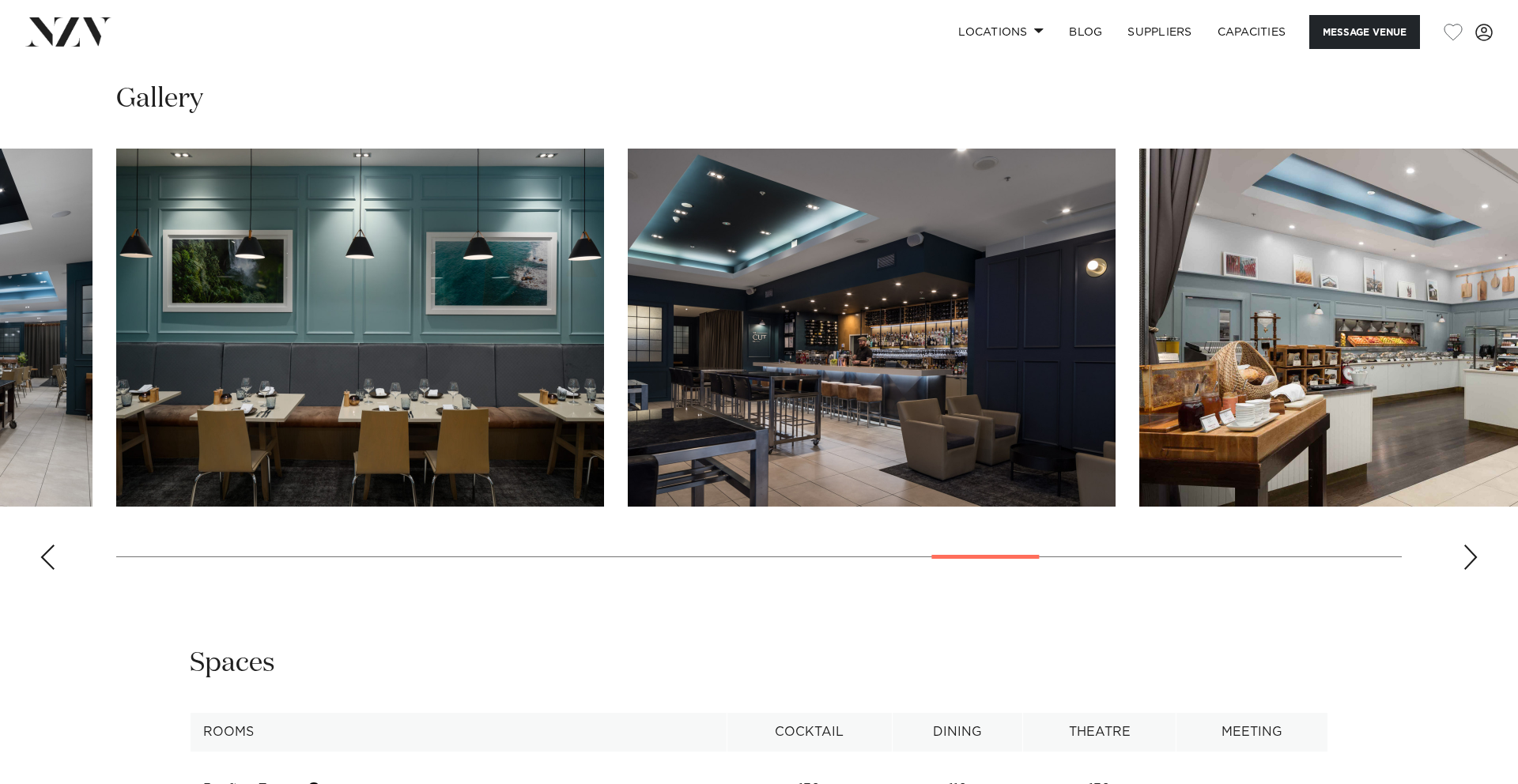
click at [1473, 557] on div "Next slide" at bounding box center [1471, 557] width 16 height 26
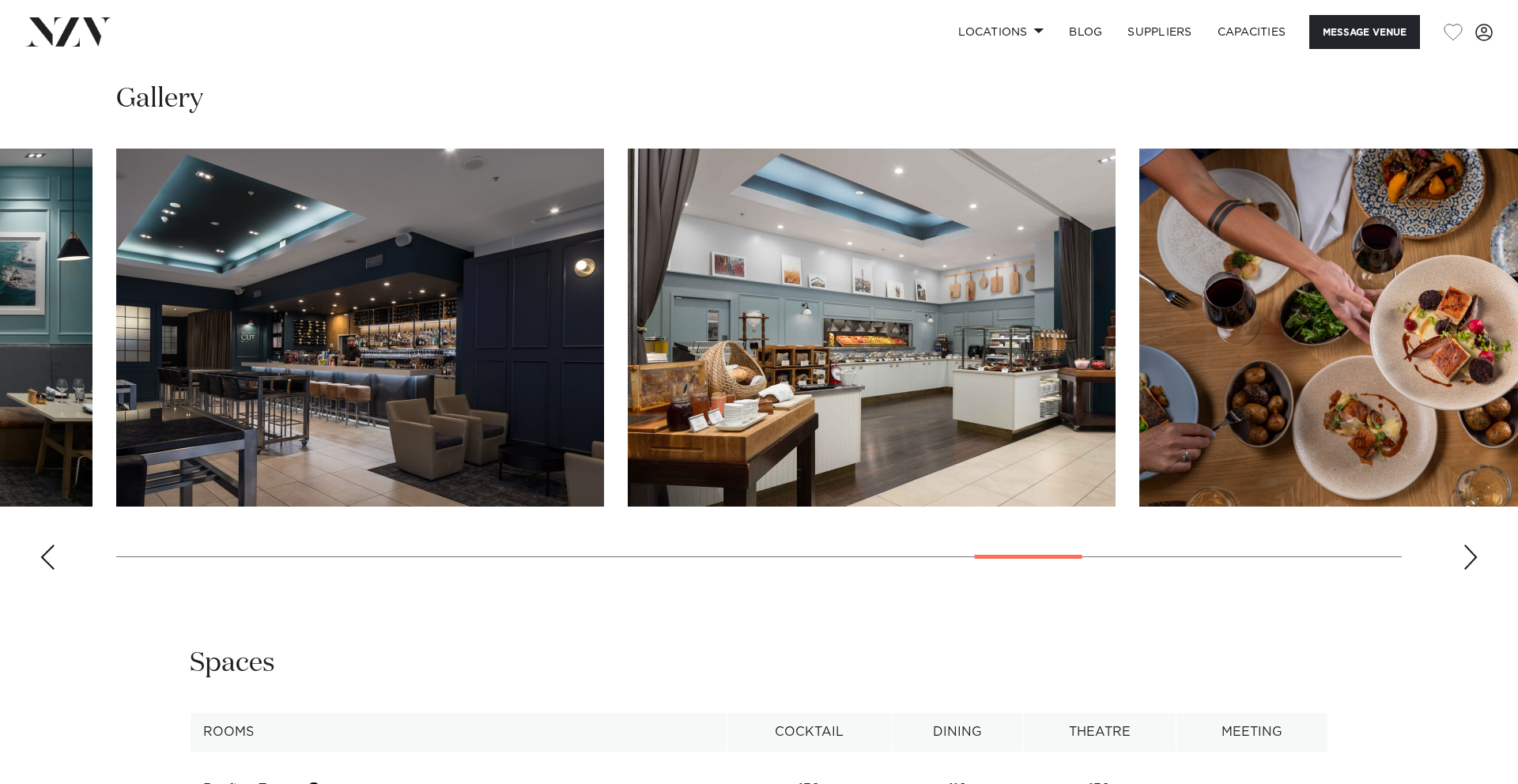
click at [1473, 557] on div "Next slide" at bounding box center [1471, 557] width 16 height 26
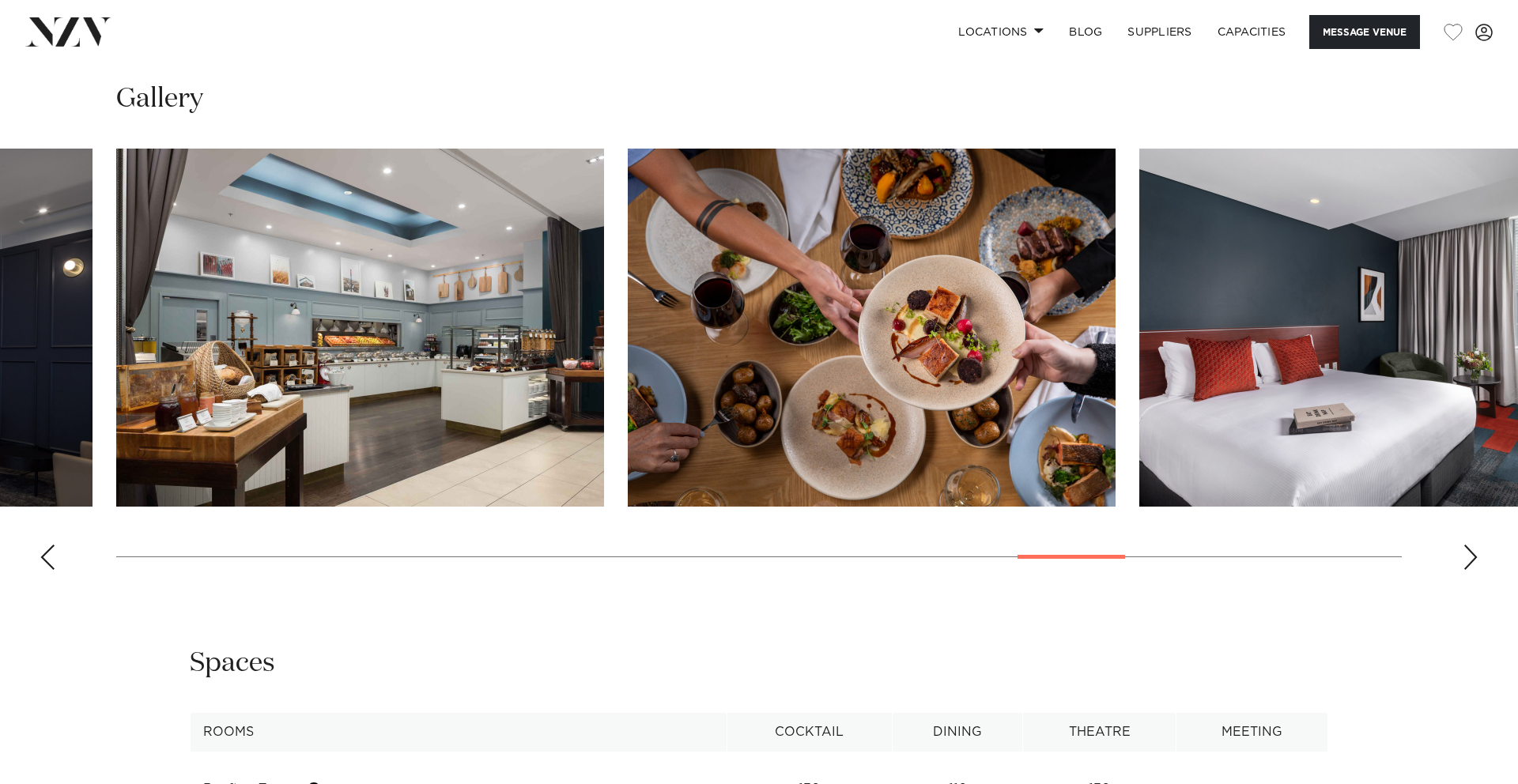
click at [1473, 557] on div "Next slide" at bounding box center [1471, 557] width 16 height 26
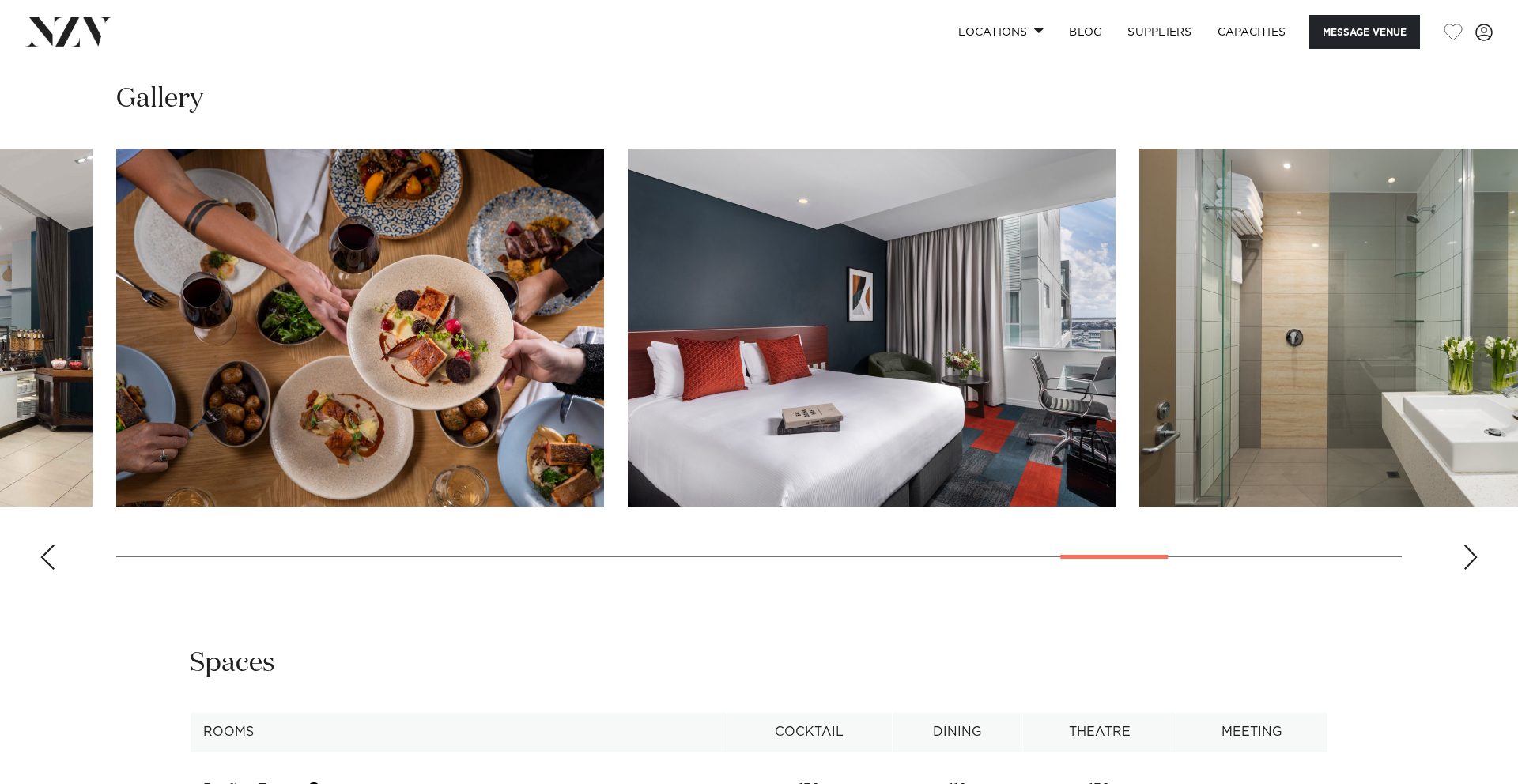
click at [1473, 557] on div "Next slide" at bounding box center [1471, 557] width 16 height 26
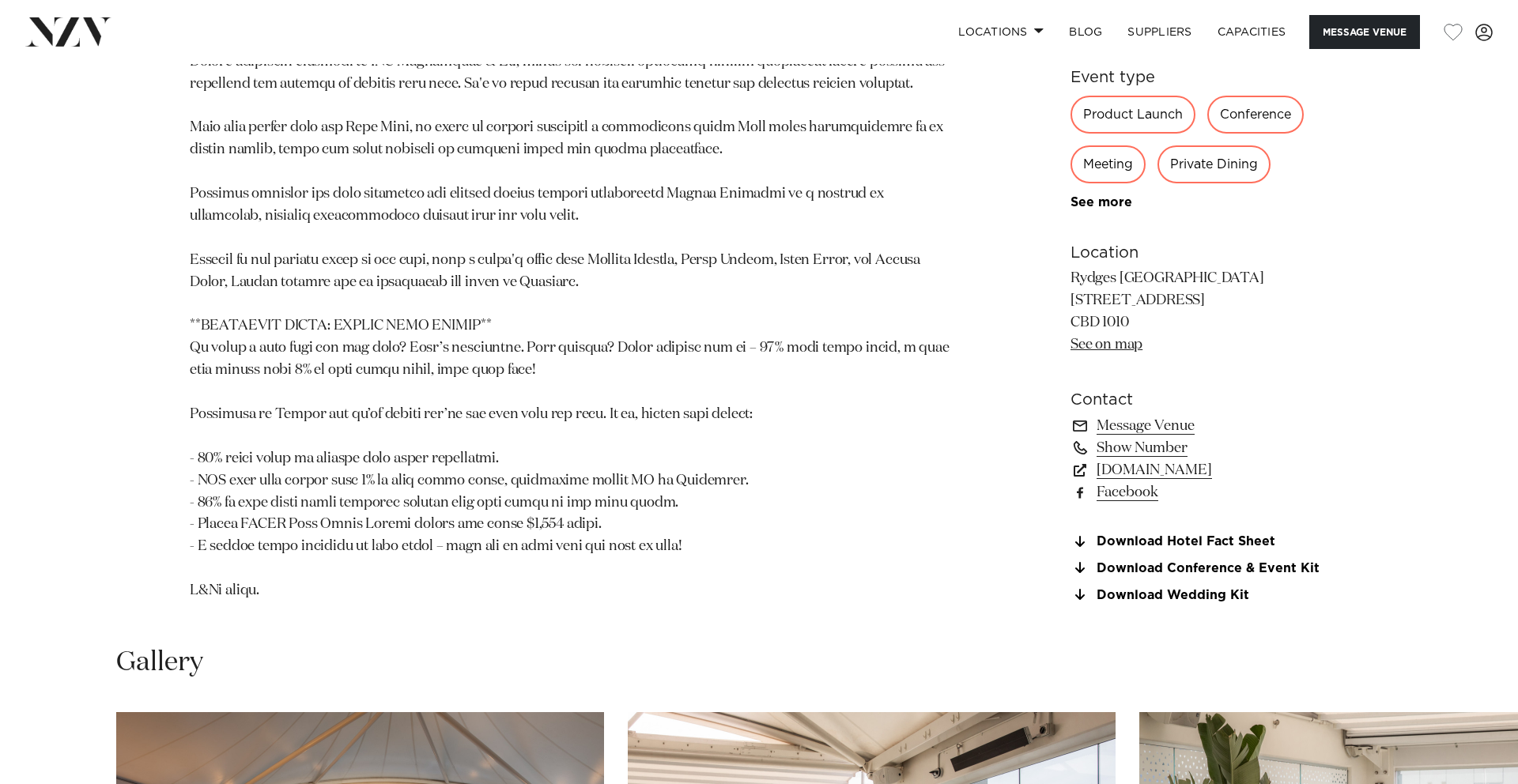
scroll to position [1394, 0]
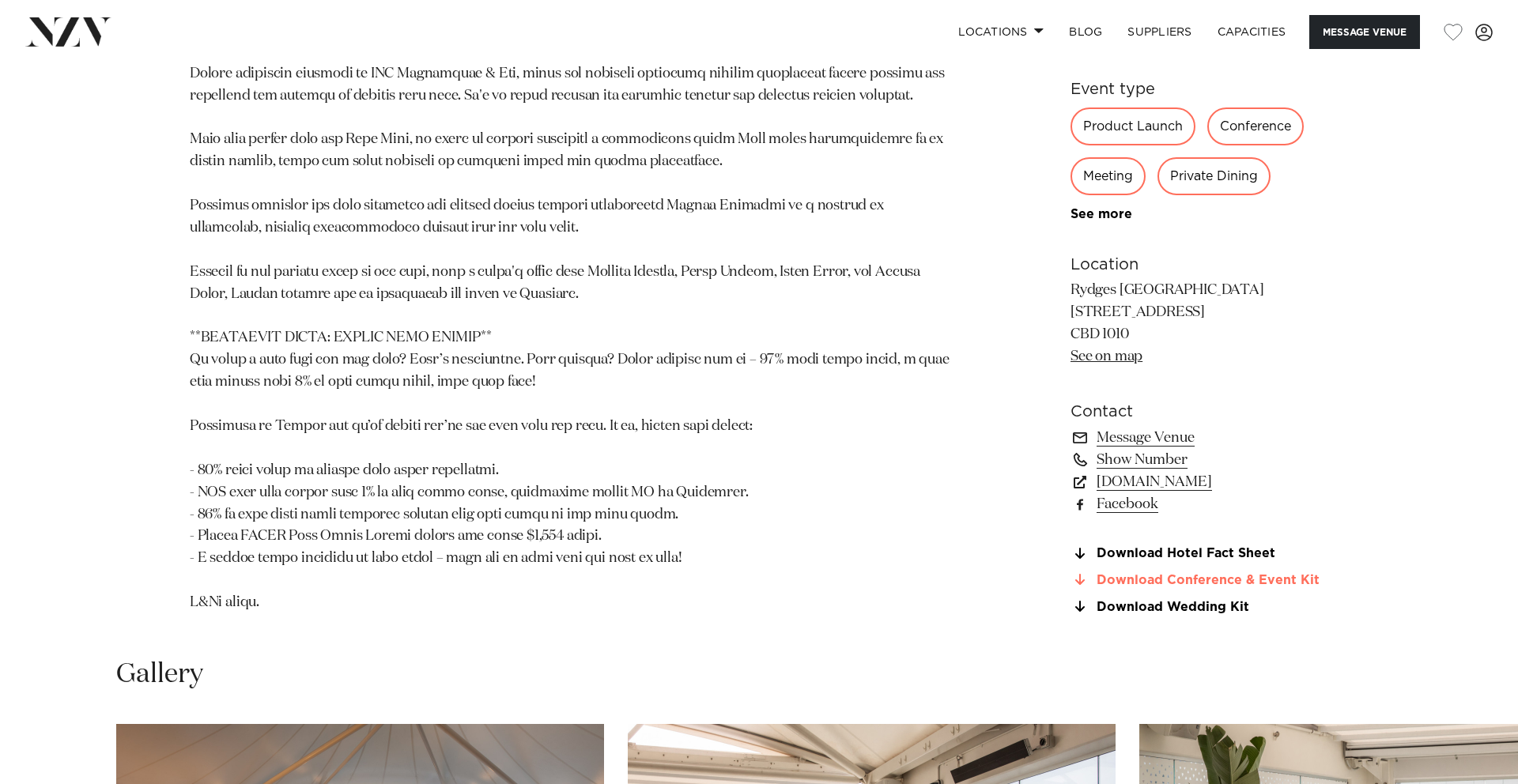
click at [1234, 576] on link "Download Conference & Event Kit" at bounding box center [1199, 580] width 258 height 14
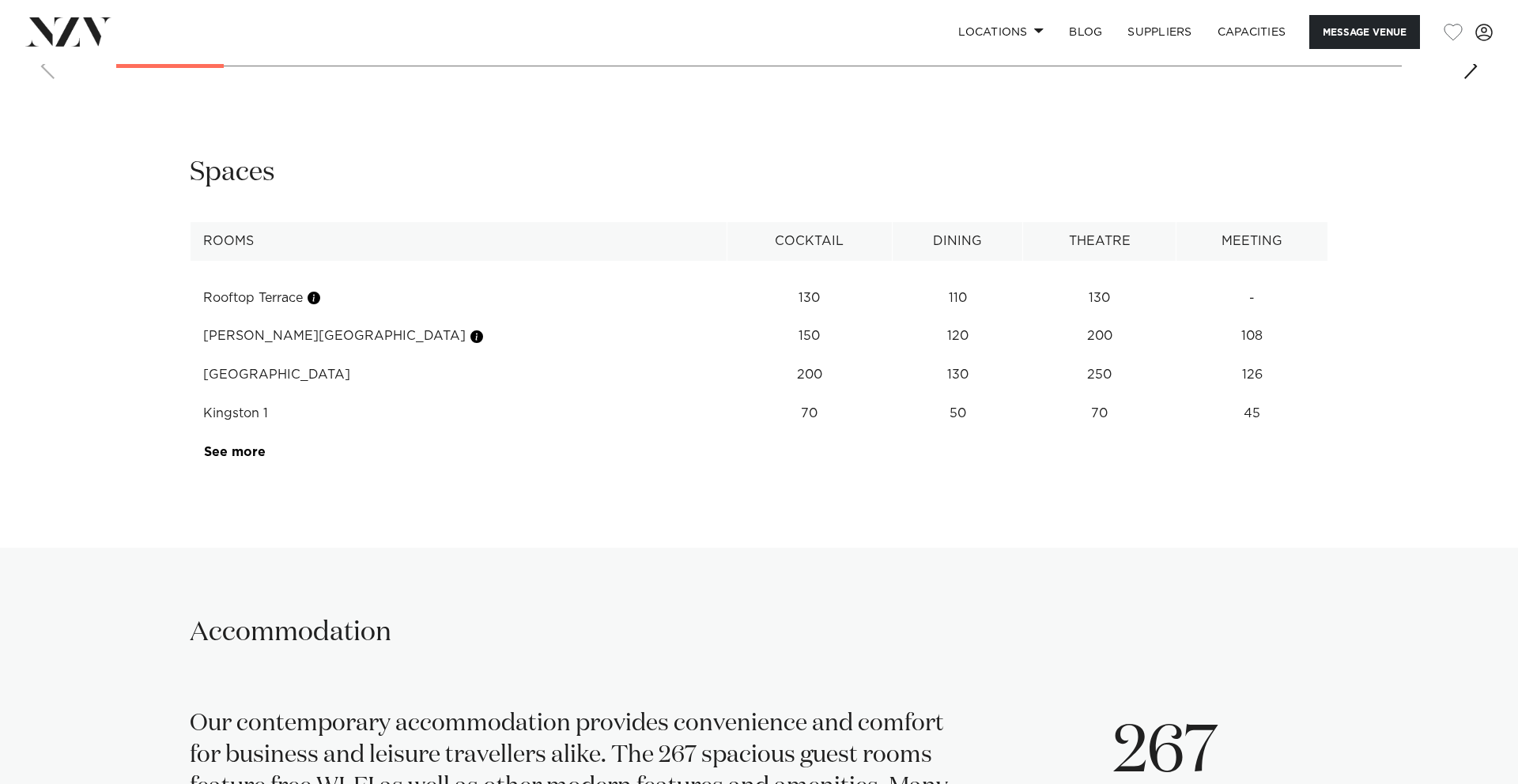
scroll to position [2462, 0]
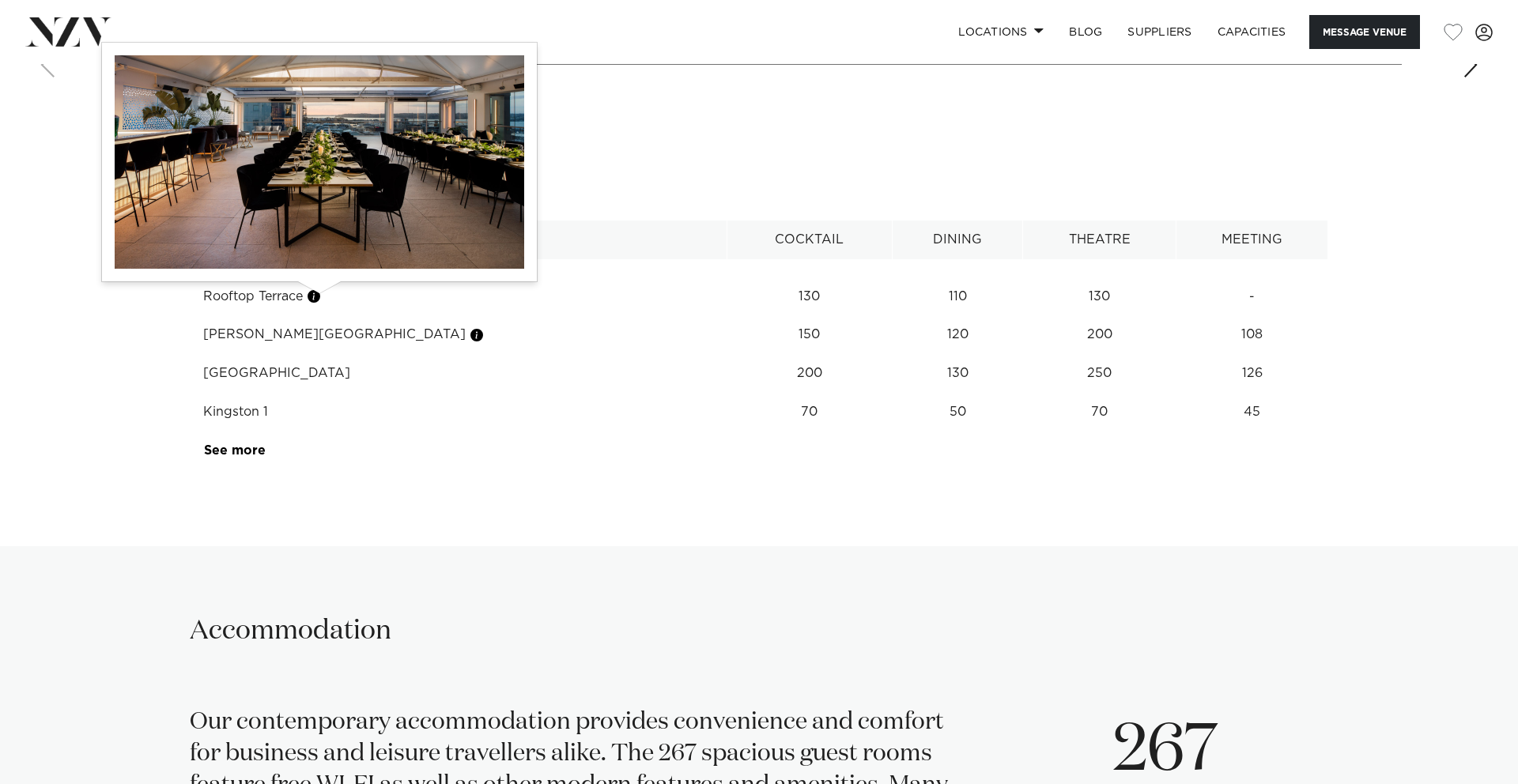
click at [319, 296] on button "button" at bounding box center [314, 296] width 16 height 16
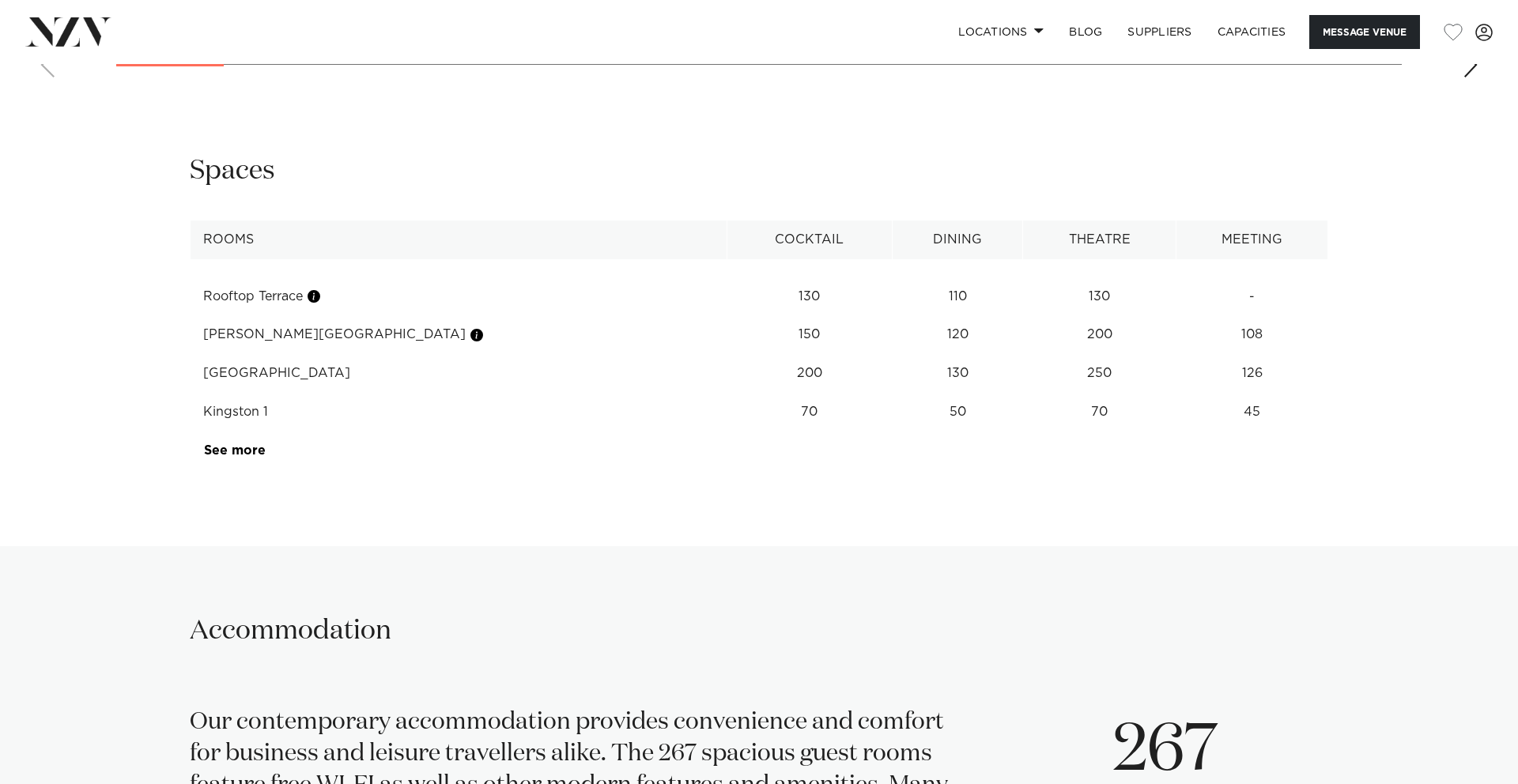
click at [629, 163] on div "Spaces" at bounding box center [759, 171] width 1138 height 35
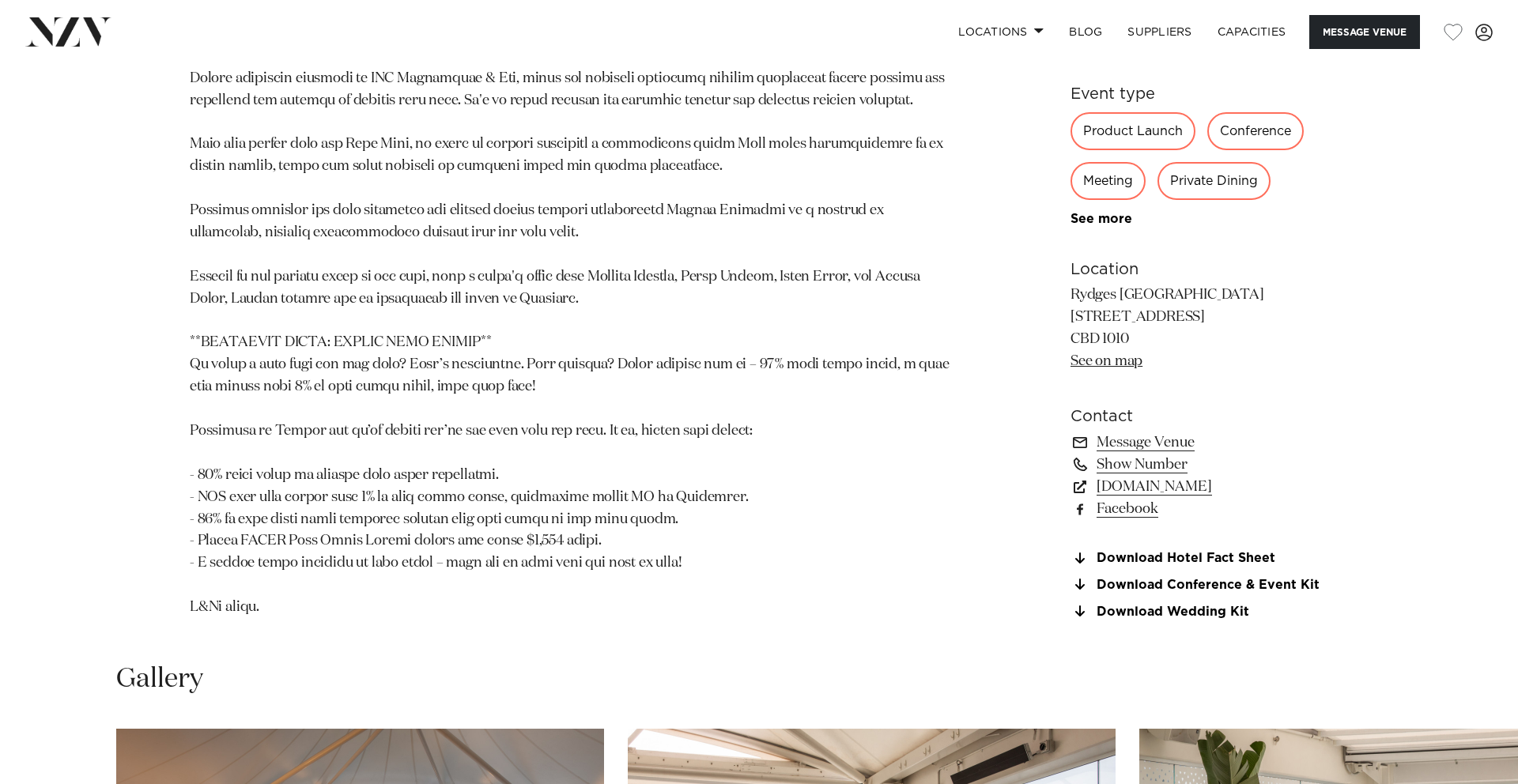
scroll to position [1387, 0]
